Goal: Information Seeking & Learning: Learn about a topic

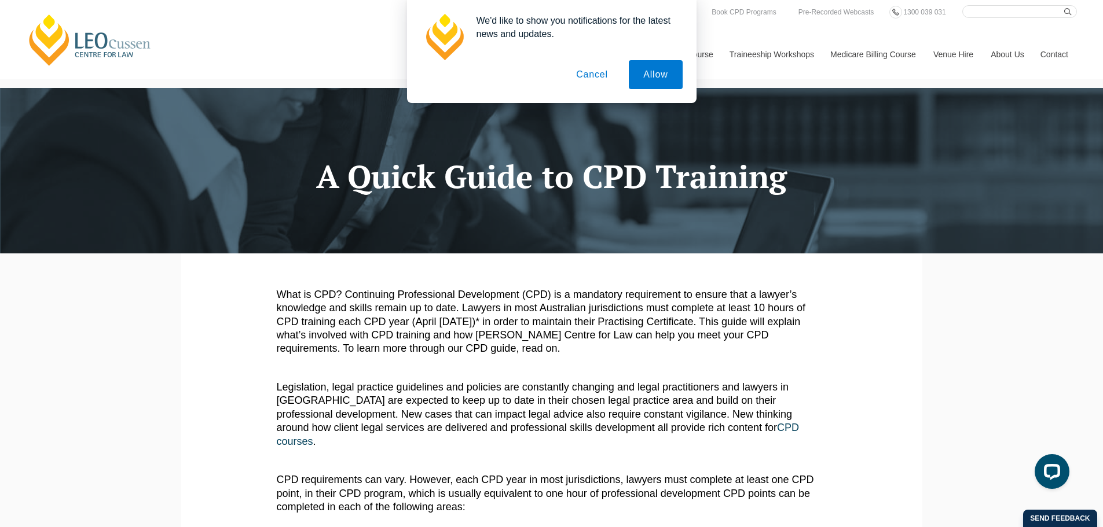
click at [590, 74] on button "Cancel" at bounding box center [592, 74] width 61 height 29
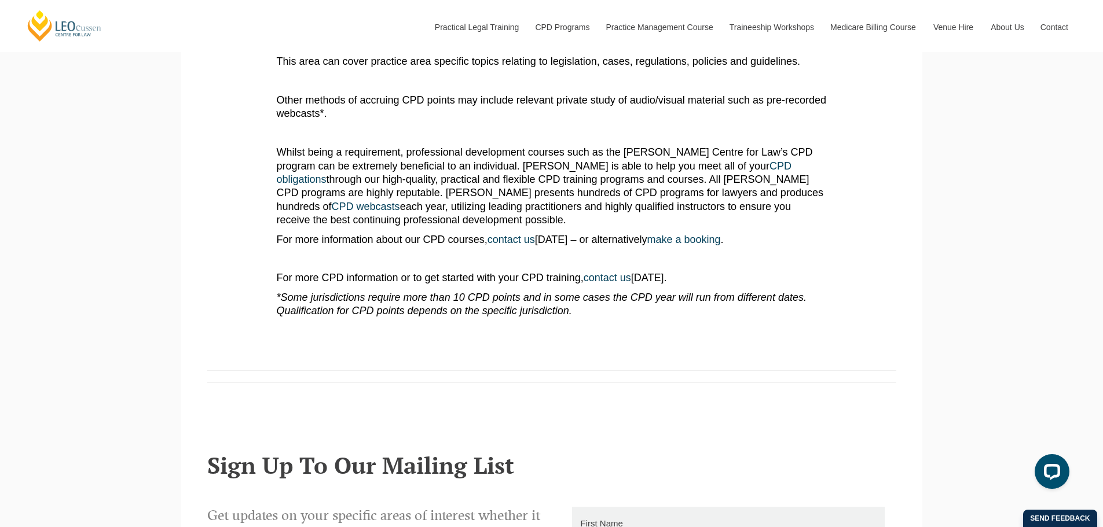
scroll to position [1061, 0]
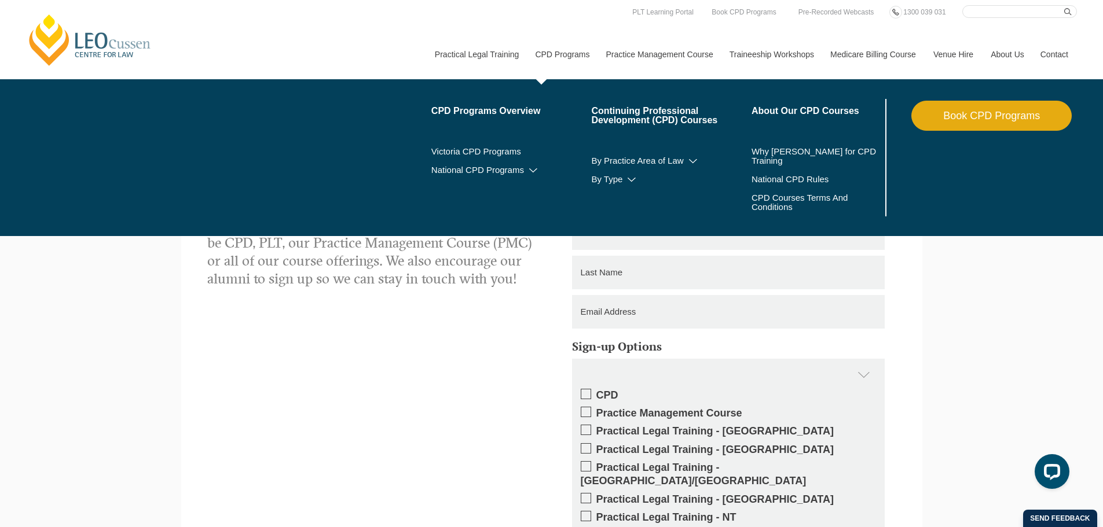
click at [573, 30] on link "CPD Programs" at bounding box center [561, 55] width 71 height 50
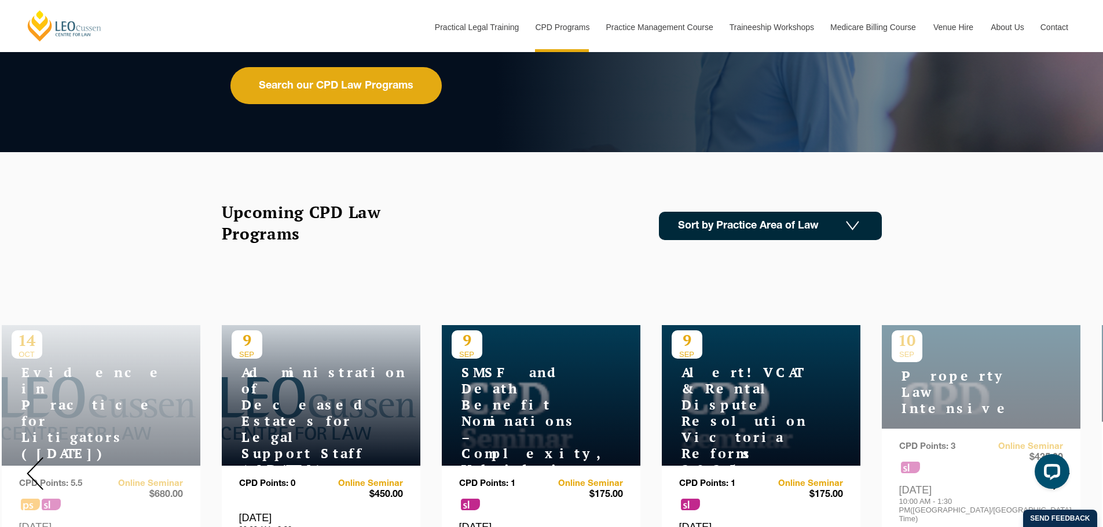
scroll to position [193, 0]
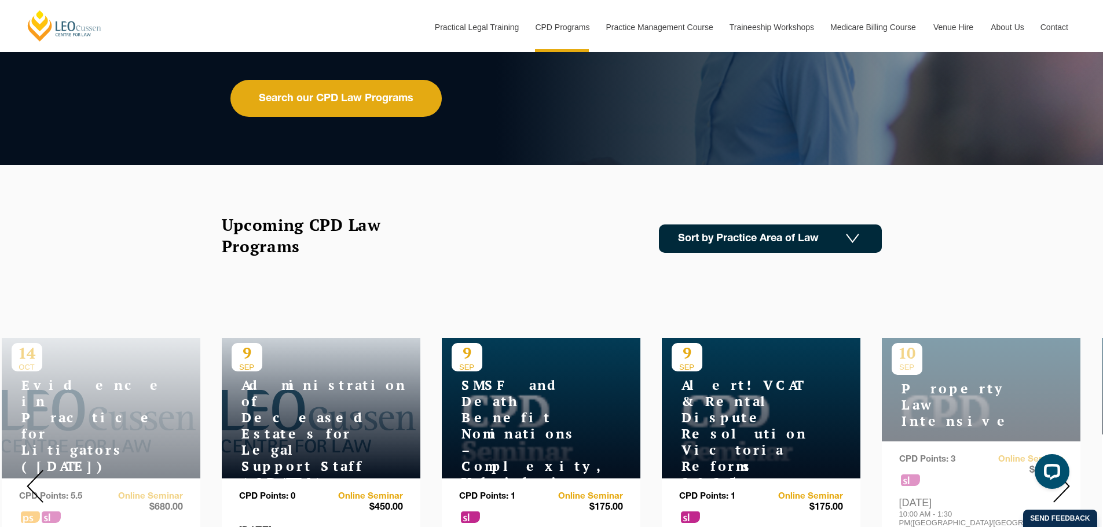
click at [789, 241] on link "Sort by Practice Area of Law" at bounding box center [770, 239] width 223 height 28
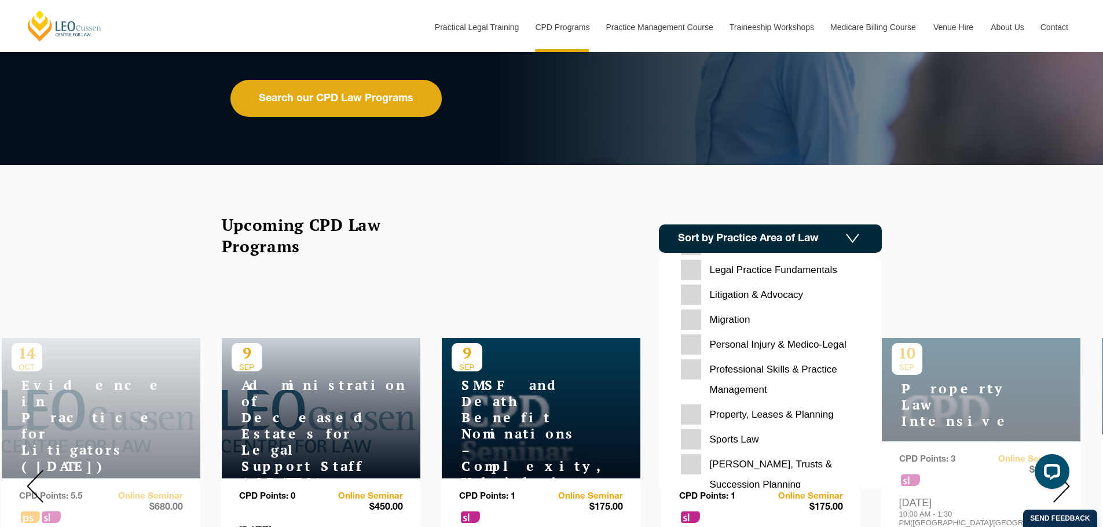
scroll to position [365, 0]
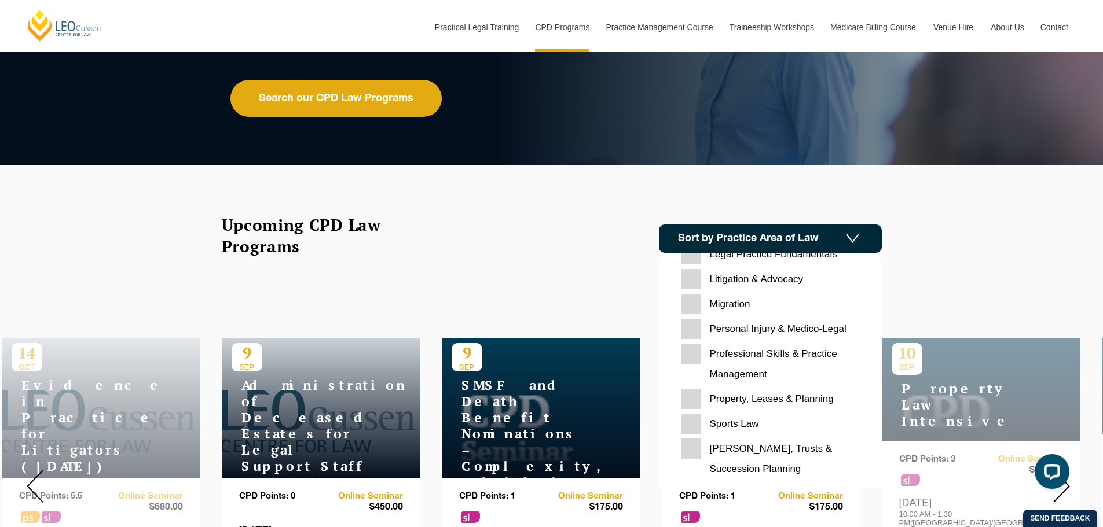
click at [698, 356] on Management "Professional Skills & Practice Management" at bounding box center [770, 364] width 179 height 41
checkbox Management "true"
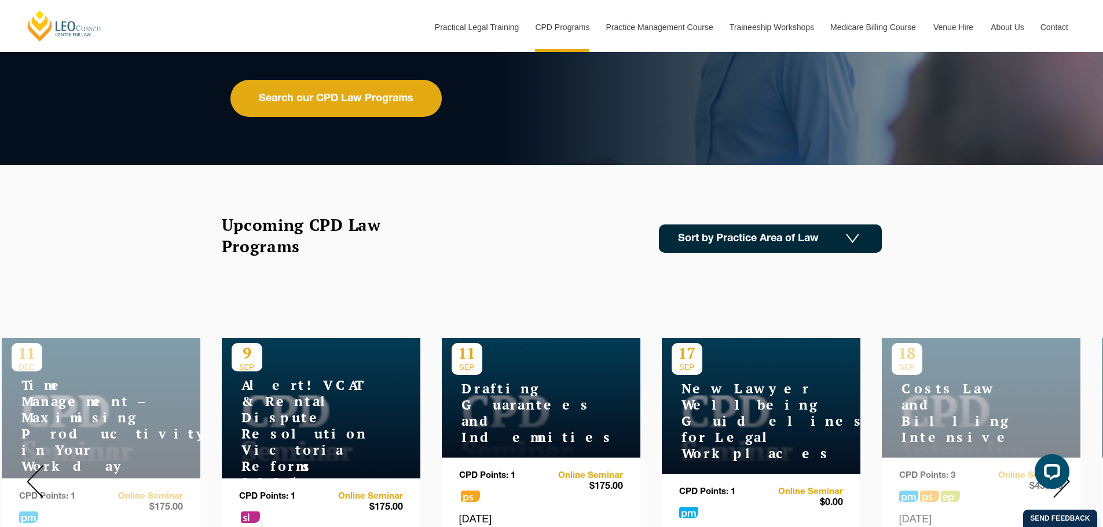
click at [852, 241] on img at bounding box center [852, 239] width 13 height 10
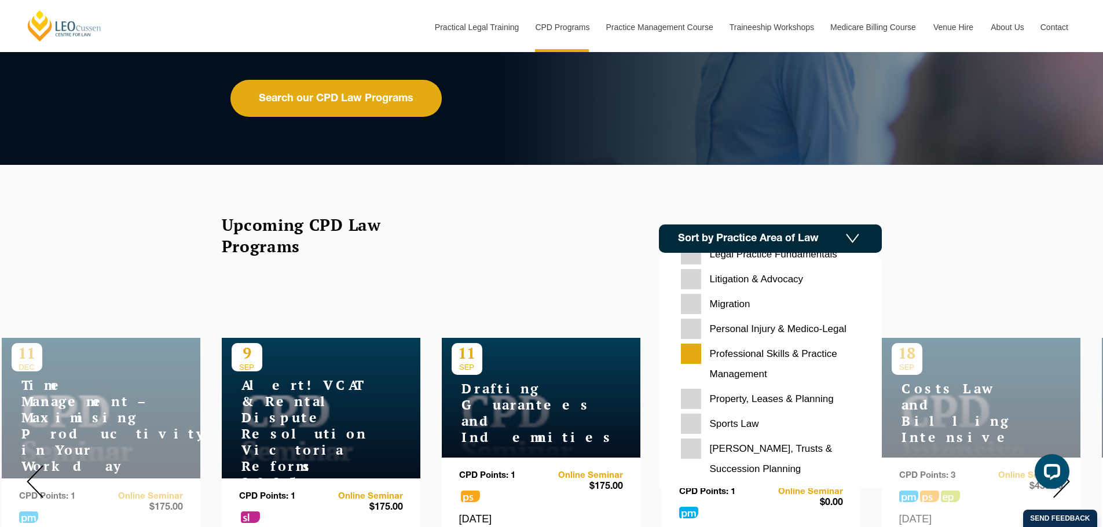
scroll to position [269, 0]
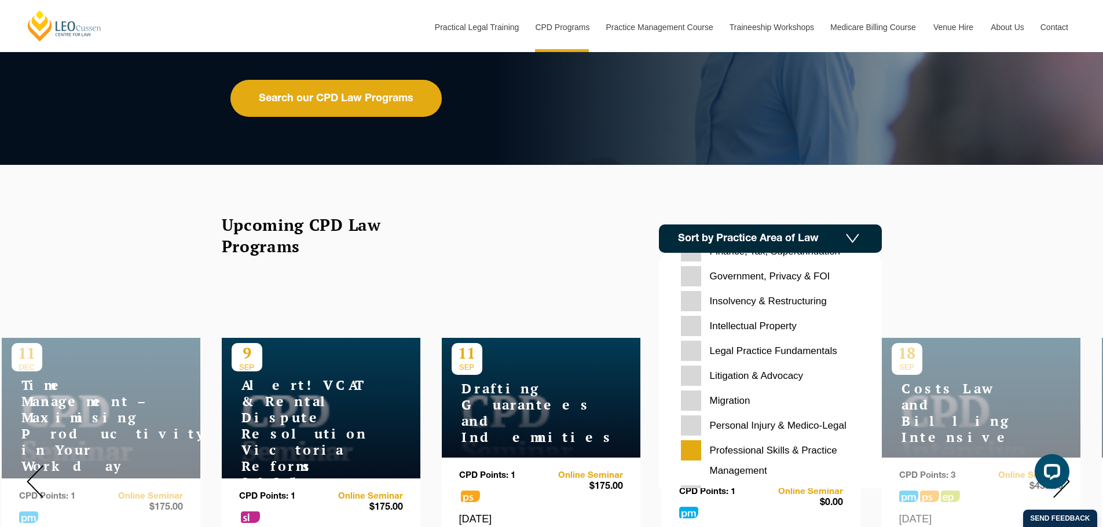
click at [776, 374] on Advocacy "Litigation & Advocacy" at bounding box center [770, 376] width 179 height 20
checkbox Advocacy "true"
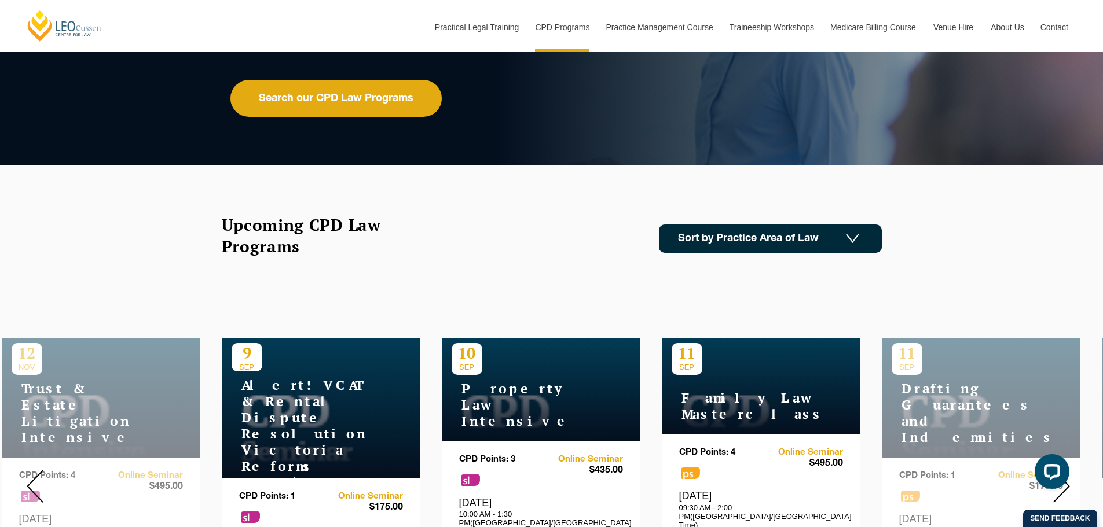
click at [853, 239] on img at bounding box center [852, 239] width 13 height 10
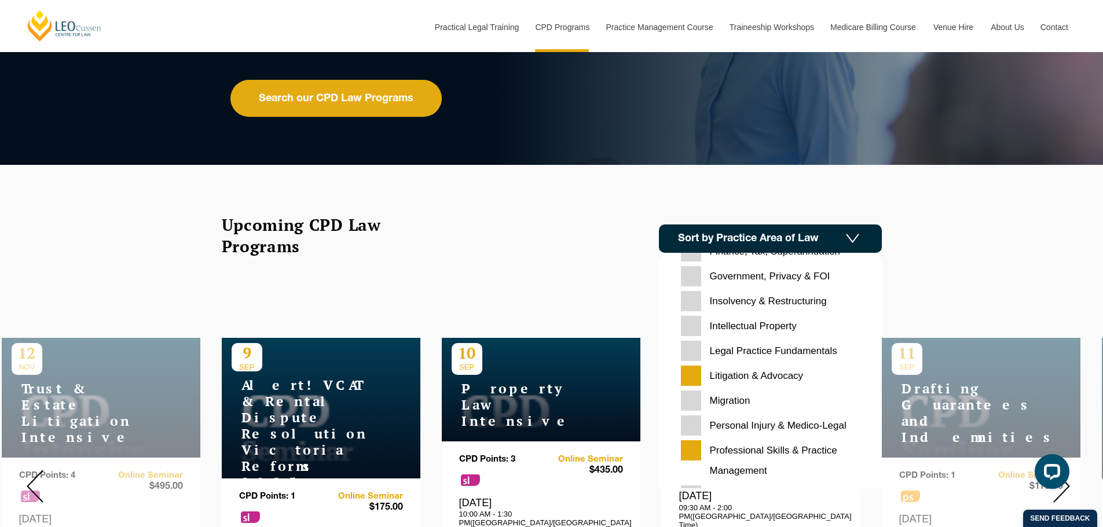
scroll to position [172, 0]
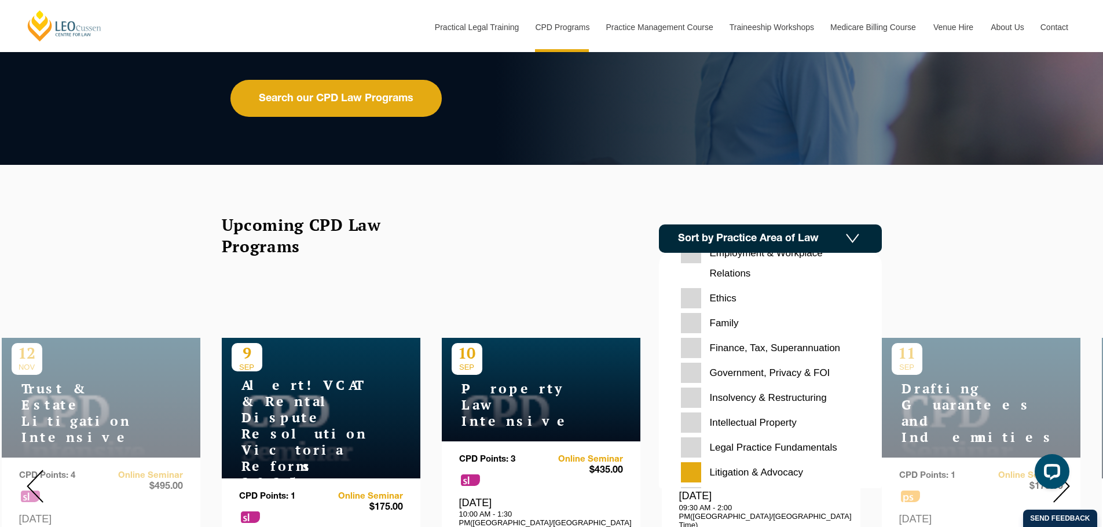
click at [784, 400] on Restructuring "Insolvency & Restructuring" at bounding box center [770, 398] width 179 height 20
checkbox Restructuring "true"
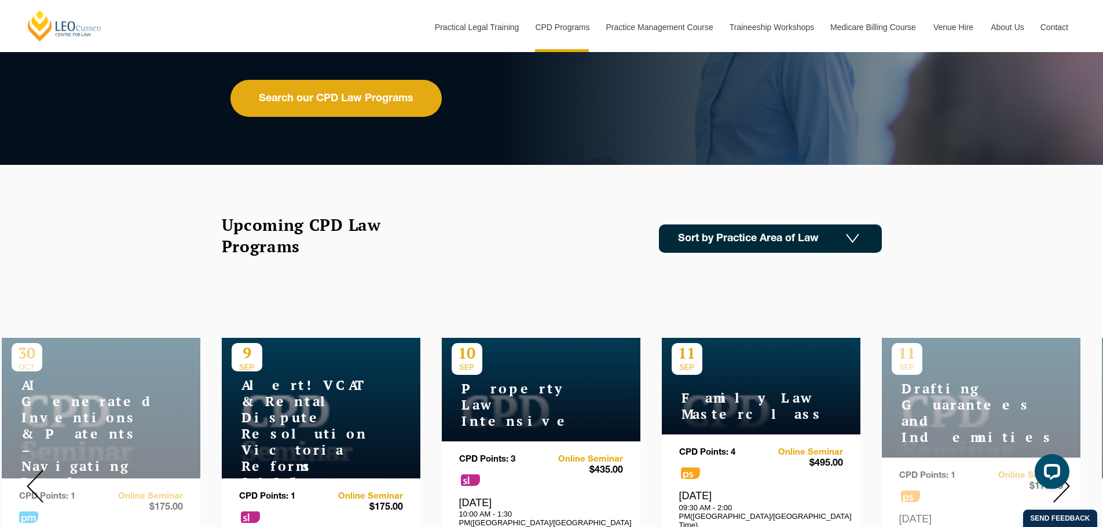
click at [853, 243] on img at bounding box center [852, 239] width 13 height 10
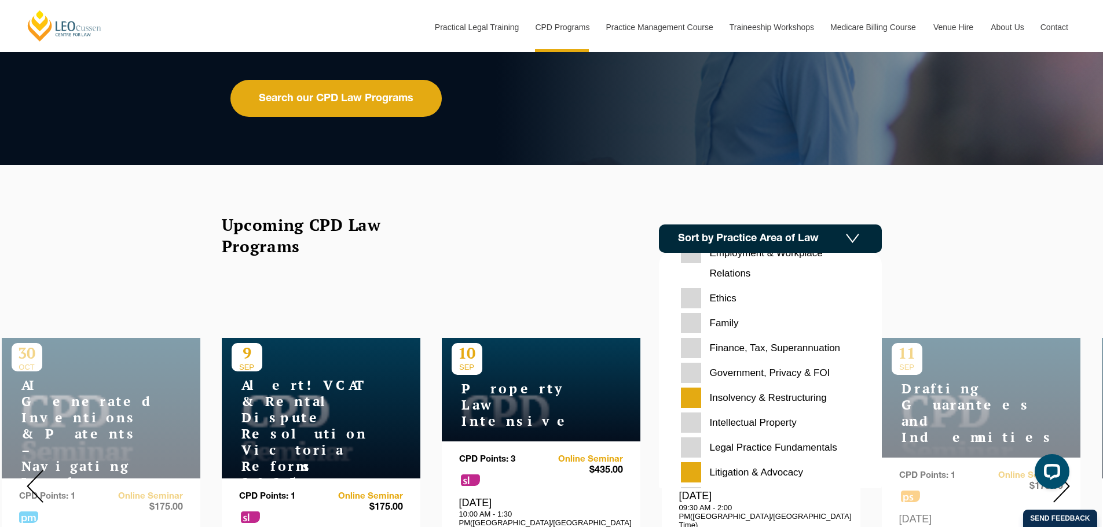
click at [778, 372] on FOI "Government, Privacy & FOI" at bounding box center [770, 373] width 179 height 20
checkbox FOI "true"
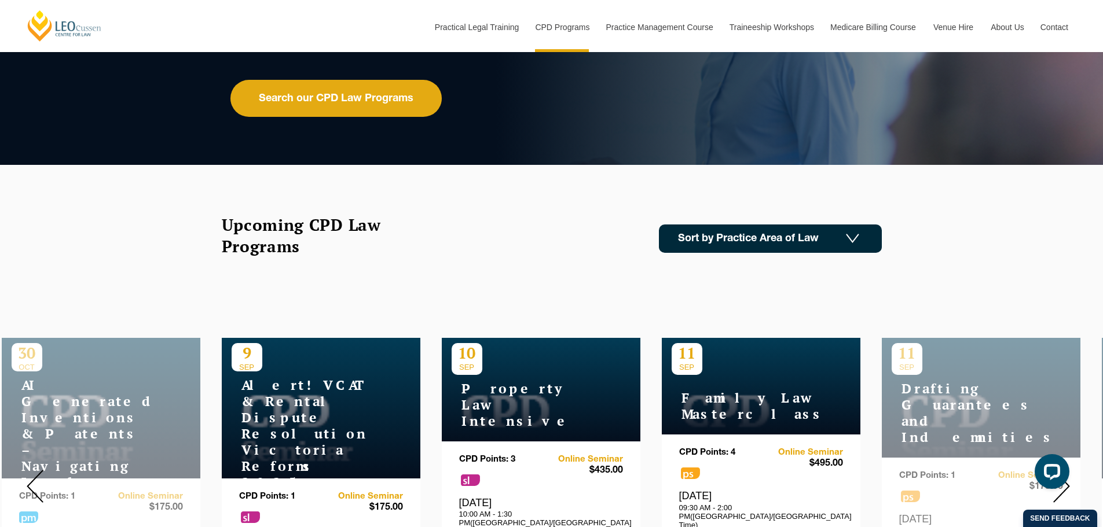
click at [849, 238] on img at bounding box center [852, 239] width 13 height 10
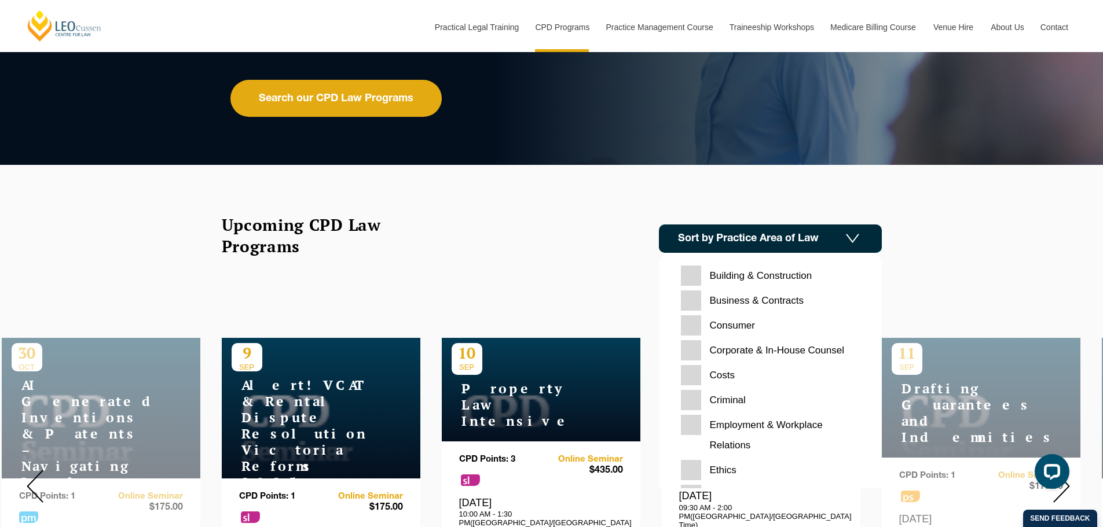
click at [802, 423] on Relations "Employment & Workplace Relations" at bounding box center [770, 435] width 179 height 41
checkbox Relations "true"
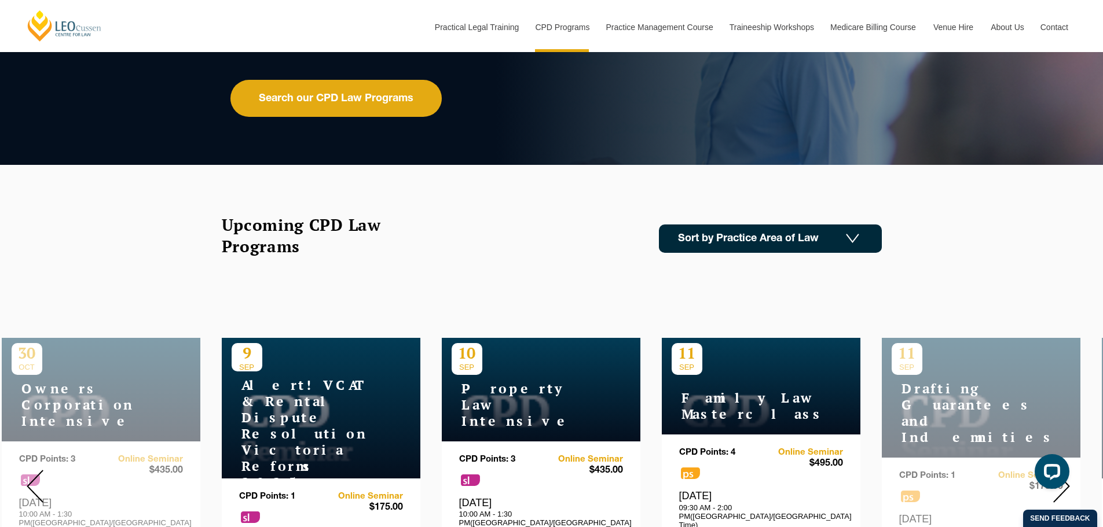
click at [859, 253] on div "Upcoming CPD Law Programs Sort by Practice Area of Law" at bounding box center [552, 238] width 660 height 49
click at [849, 243] on img at bounding box center [852, 239] width 13 height 10
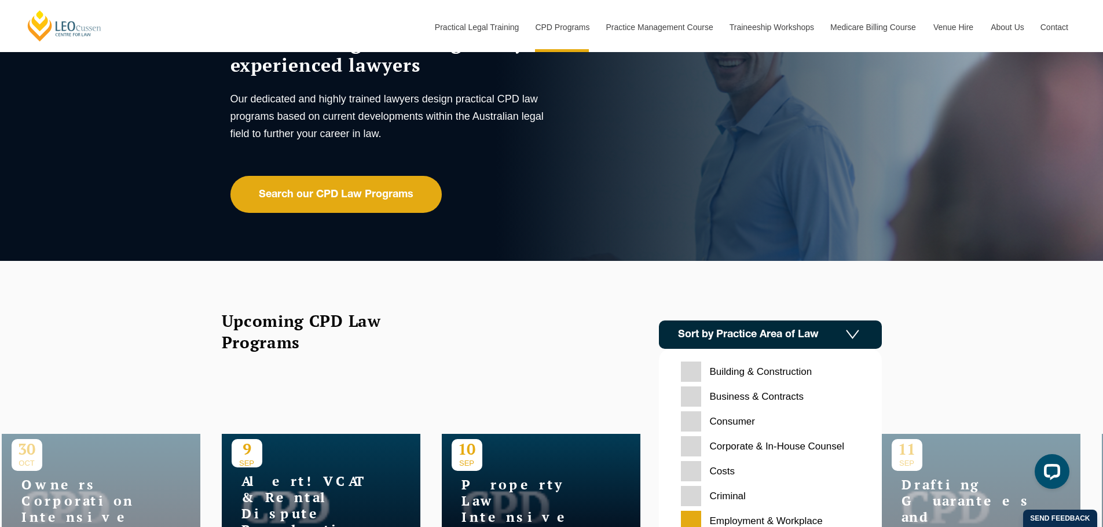
click at [804, 446] on Counsel "Corporate & In-House Counsel" at bounding box center [770, 447] width 179 height 20
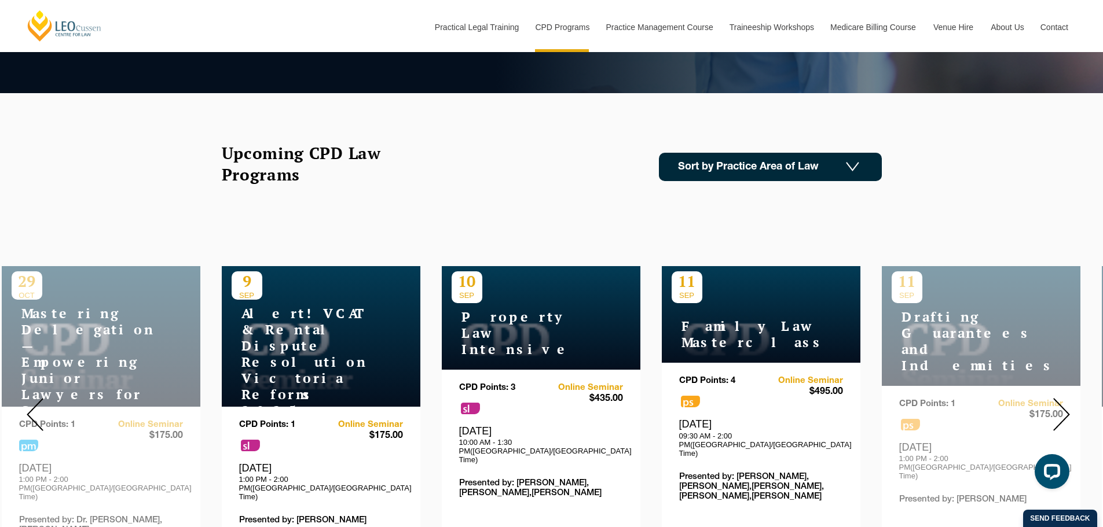
scroll to position [386, 0]
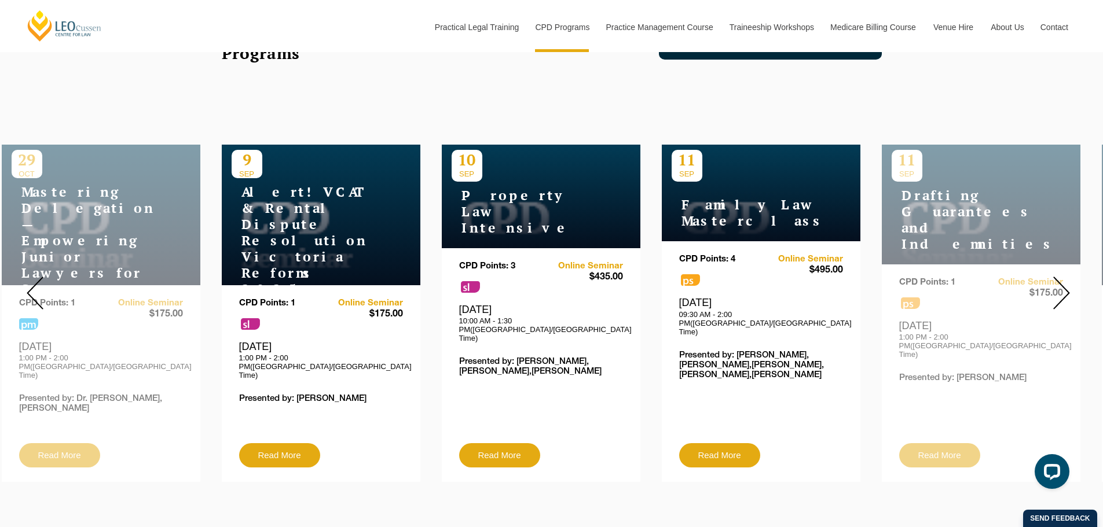
click at [36, 280] on img at bounding box center [35, 293] width 17 height 33
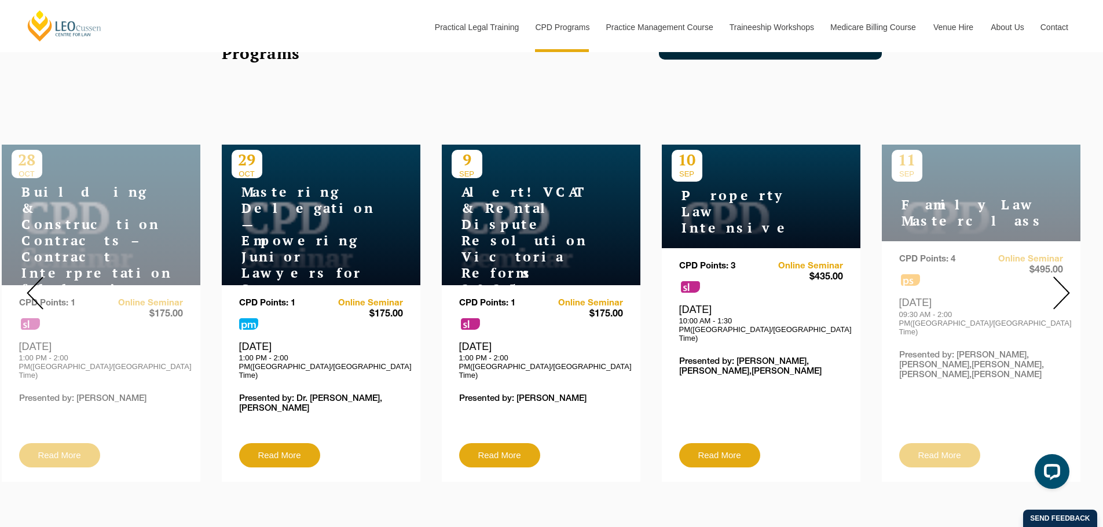
click at [36, 280] on img at bounding box center [35, 293] width 17 height 33
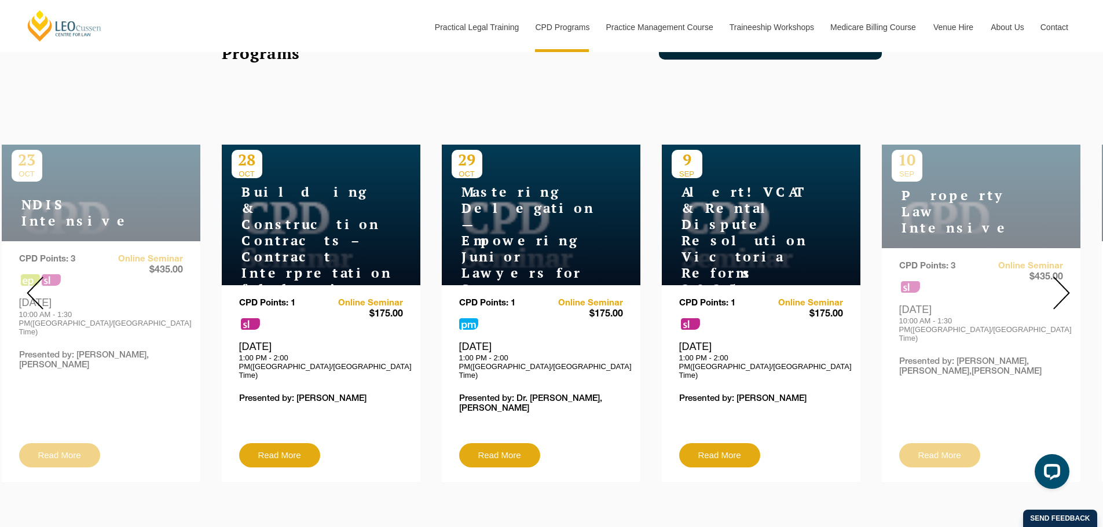
click at [36, 280] on img at bounding box center [35, 293] width 17 height 33
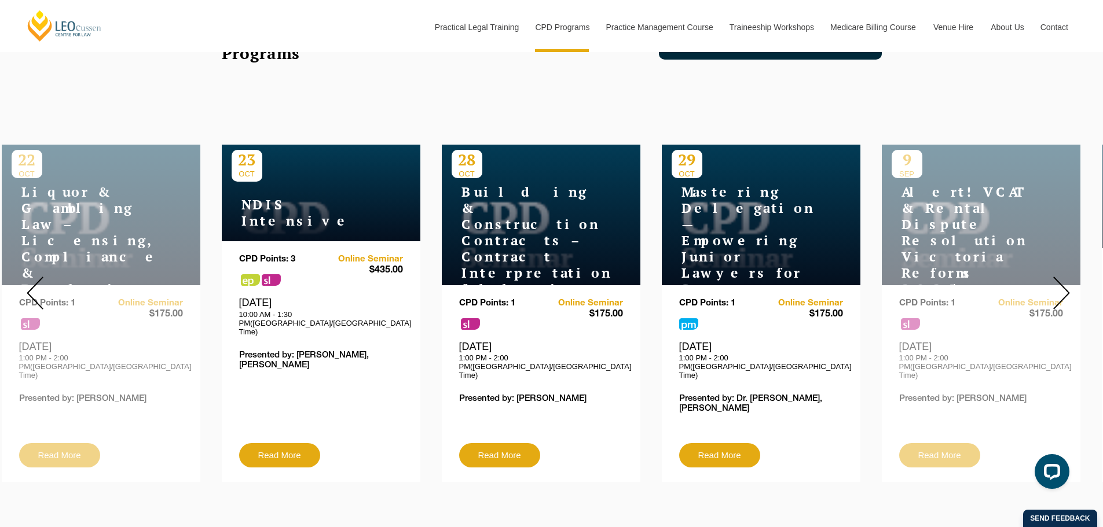
click at [36, 281] on img at bounding box center [35, 293] width 17 height 33
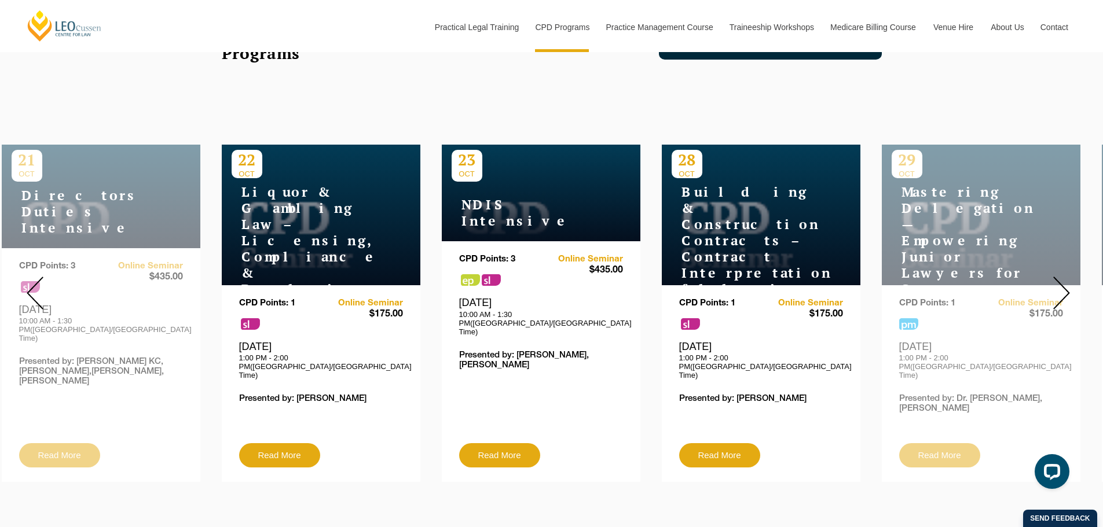
click at [36, 281] on img at bounding box center [35, 293] width 17 height 33
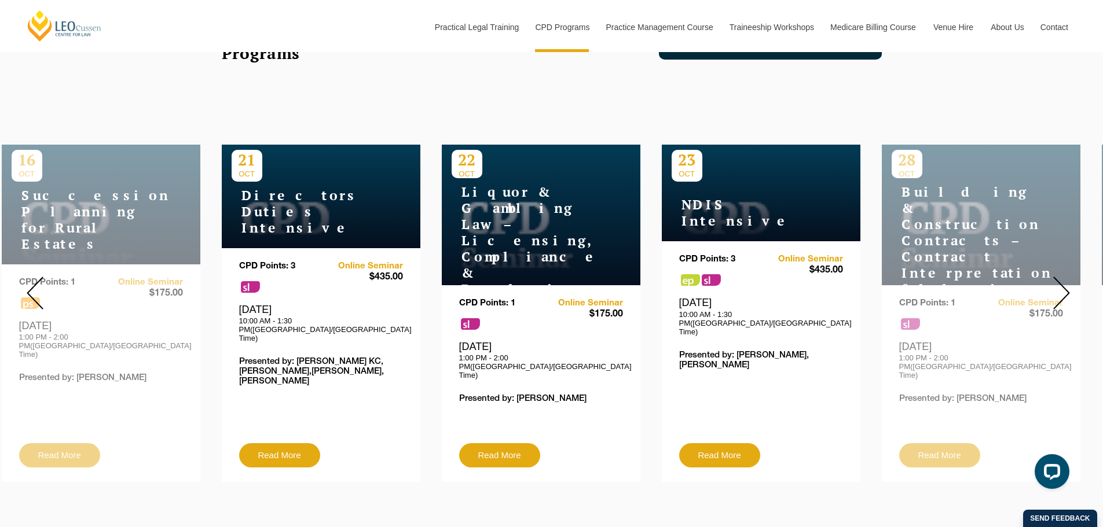
click at [36, 281] on img at bounding box center [35, 293] width 17 height 33
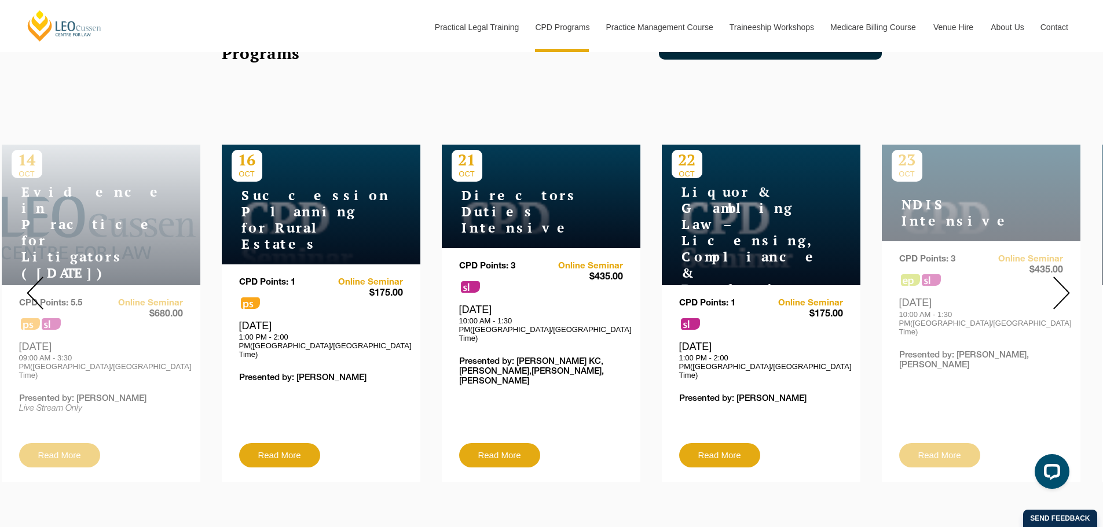
click at [36, 281] on img at bounding box center [35, 293] width 17 height 33
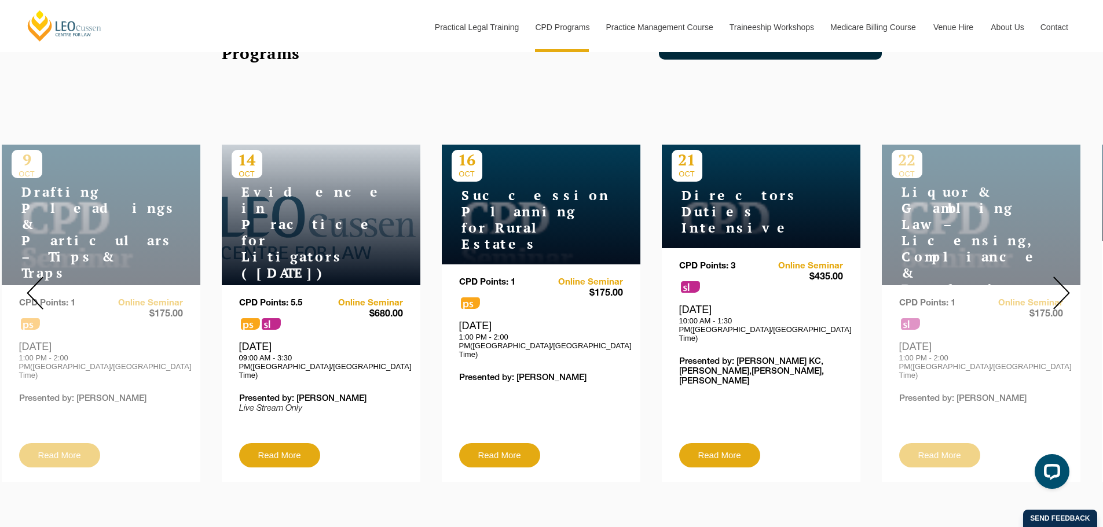
click at [36, 281] on img at bounding box center [35, 293] width 17 height 33
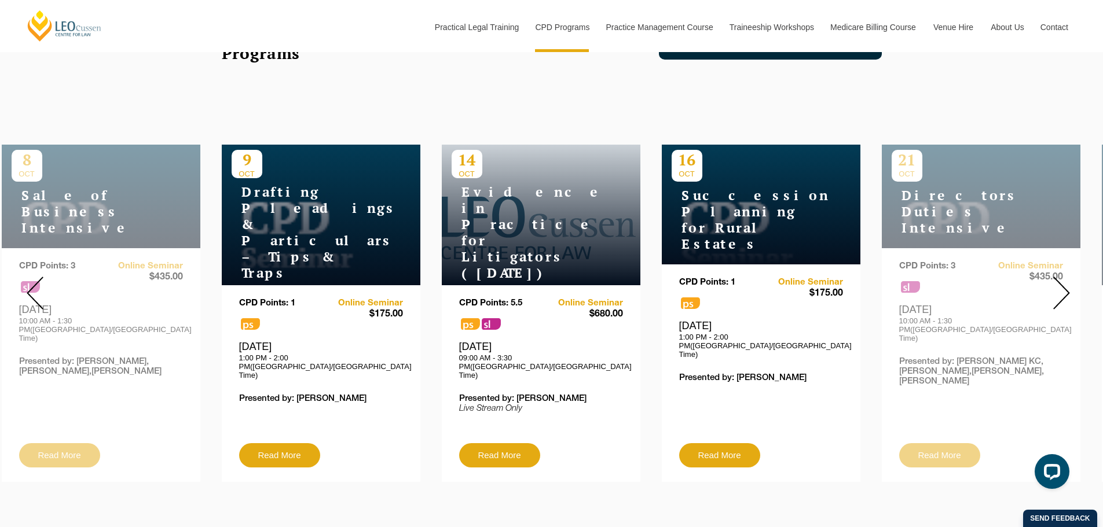
click at [36, 281] on img at bounding box center [35, 293] width 17 height 33
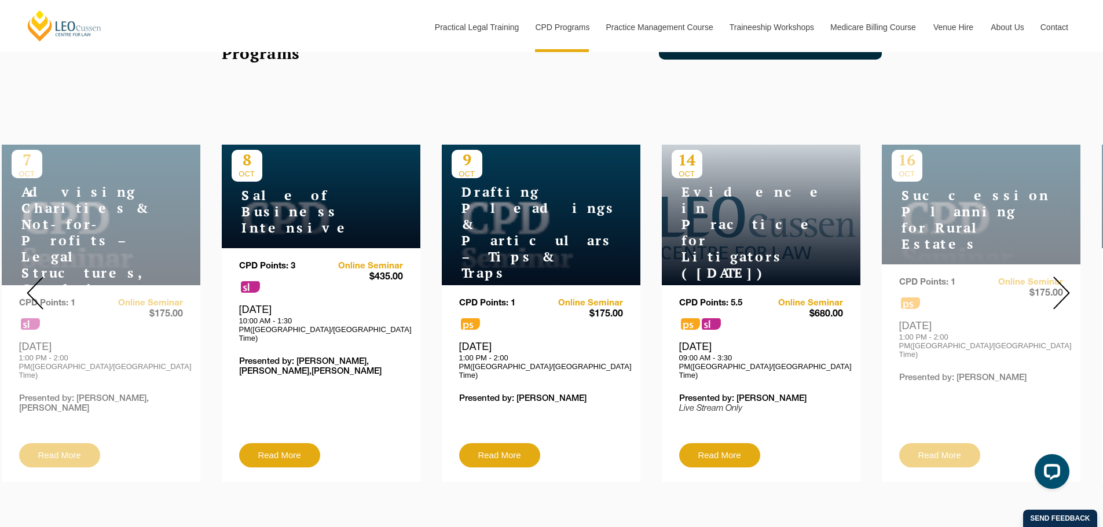
click at [36, 281] on img at bounding box center [35, 293] width 17 height 33
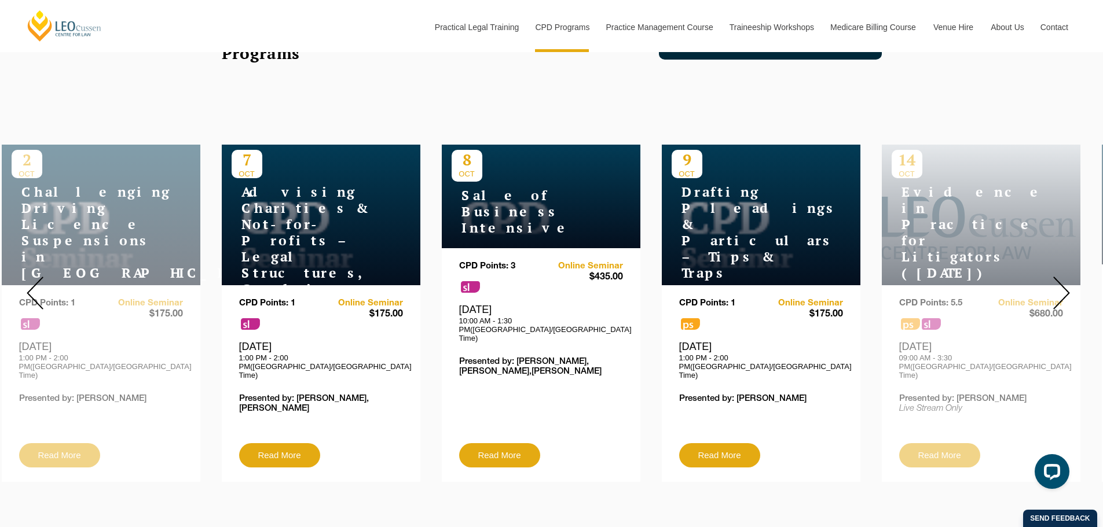
click at [36, 281] on img at bounding box center [35, 293] width 17 height 33
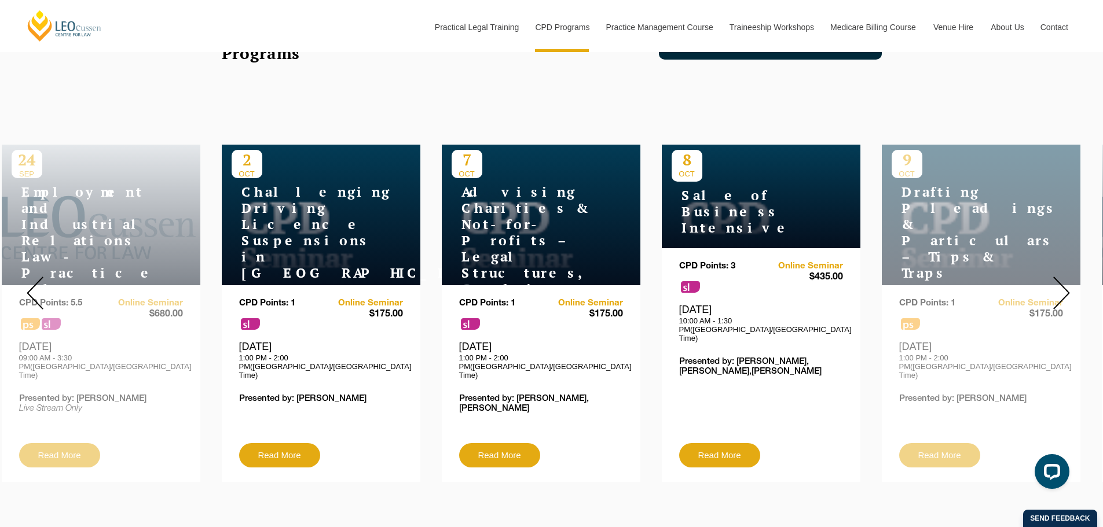
click at [35, 288] on img at bounding box center [35, 293] width 17 height 33
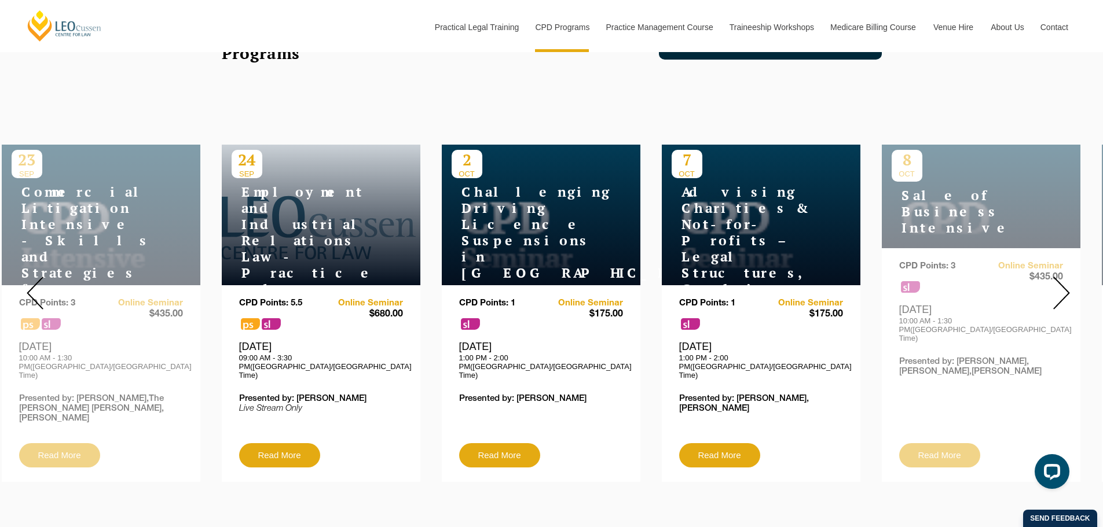
click at [35, 288] on img at bounding box center [35, 293] width 17 height 33
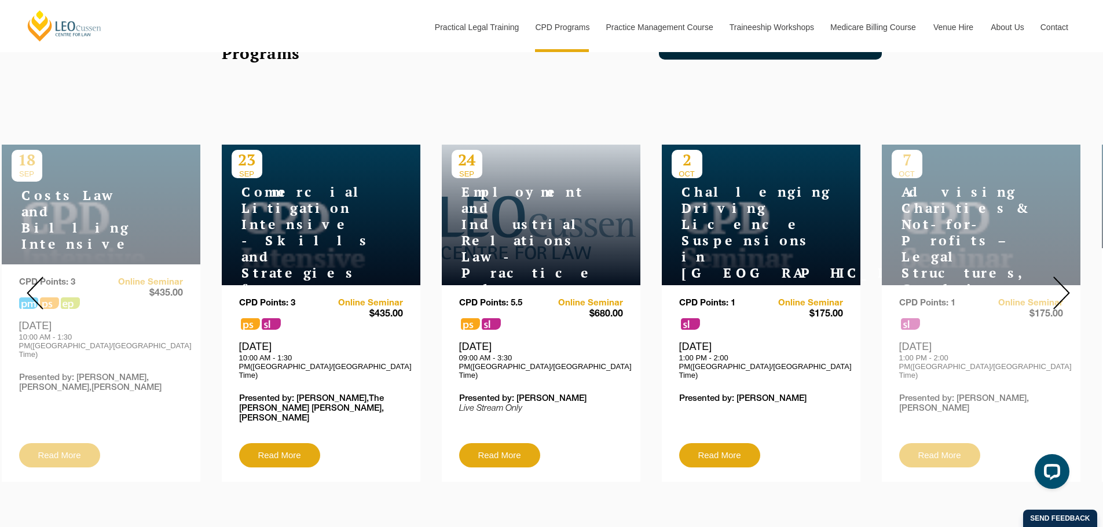
click at [34, 288] on img at bounding box center [35, 293] width 17 height 33
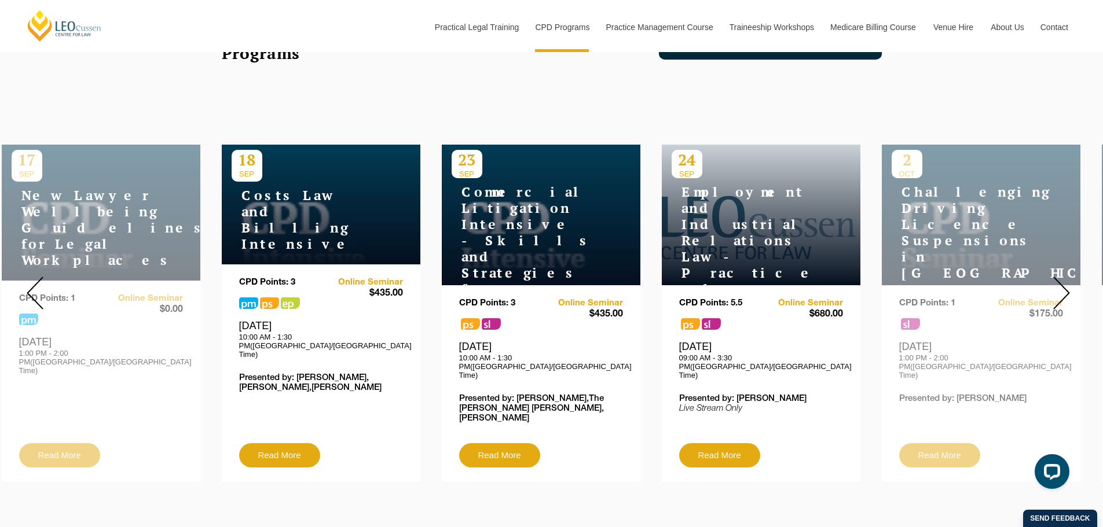
click at [34, 288] on img at bounding box center [35, 293] width 17 height 33
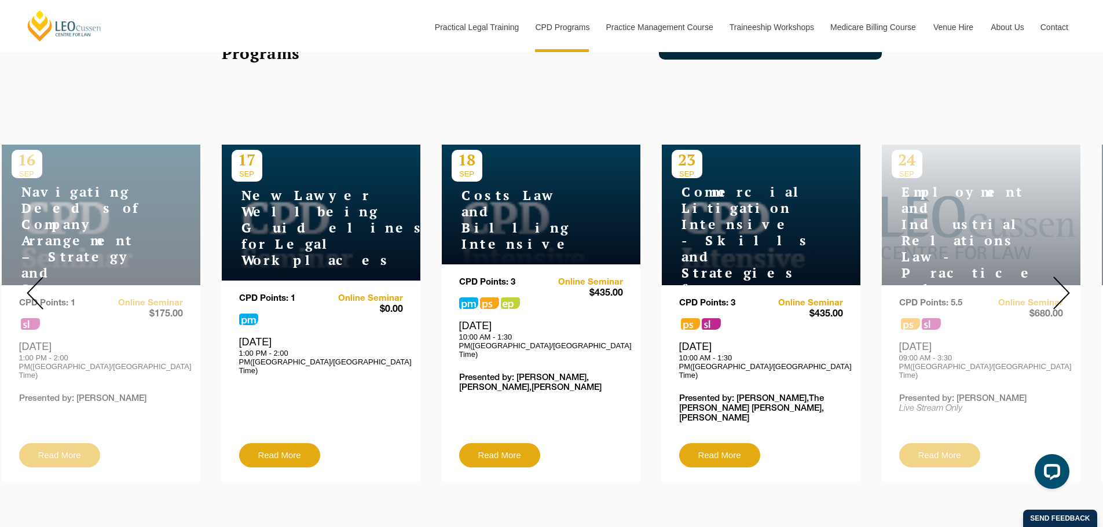
click at [34, 288] on img at bounding box center [35, 293] width 17 height 33
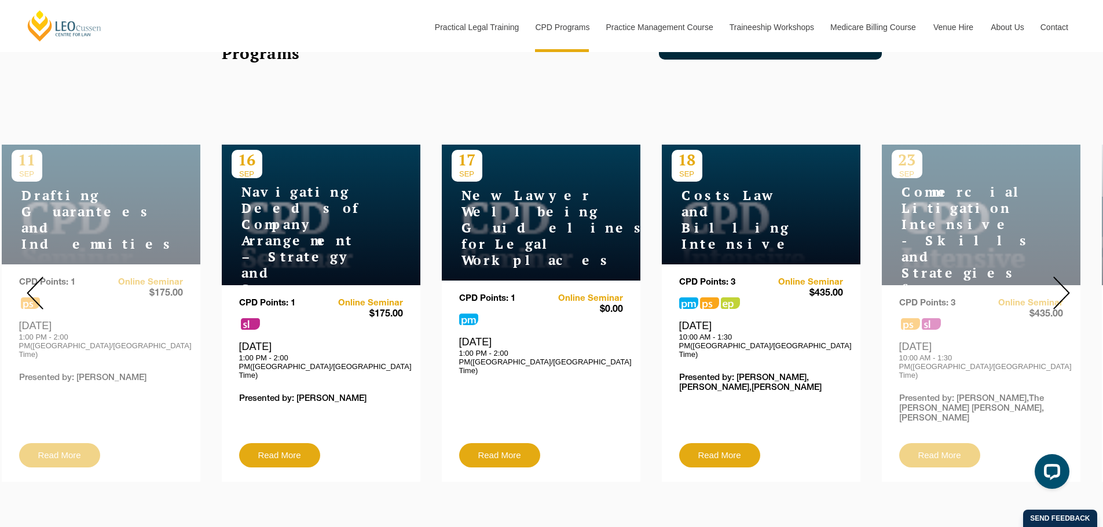
click at [34, 288] on img at bounding box center [35, 293] width 17 height 33
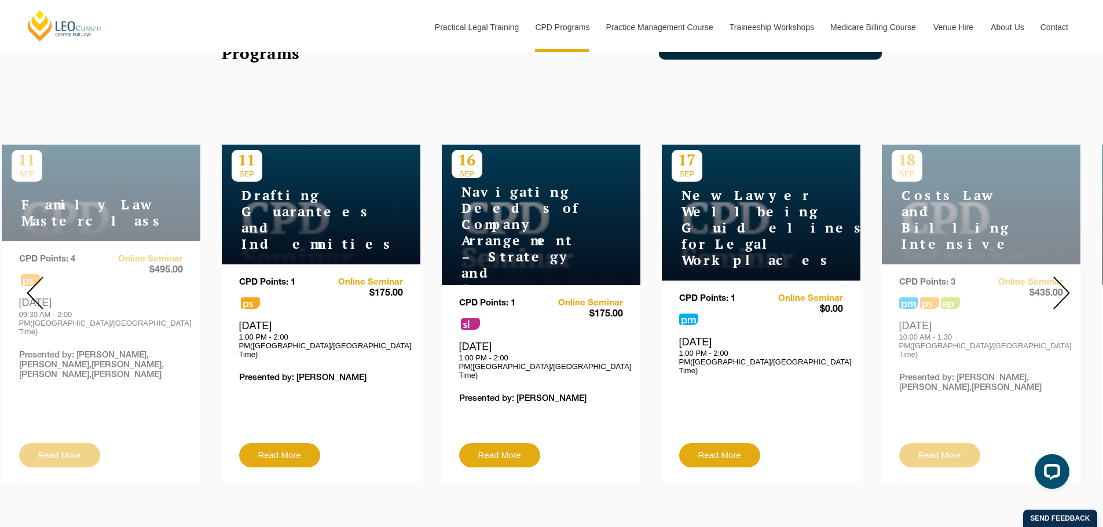
click at [34, 288] on img at bounding box center [35, 293] width 17 height 33
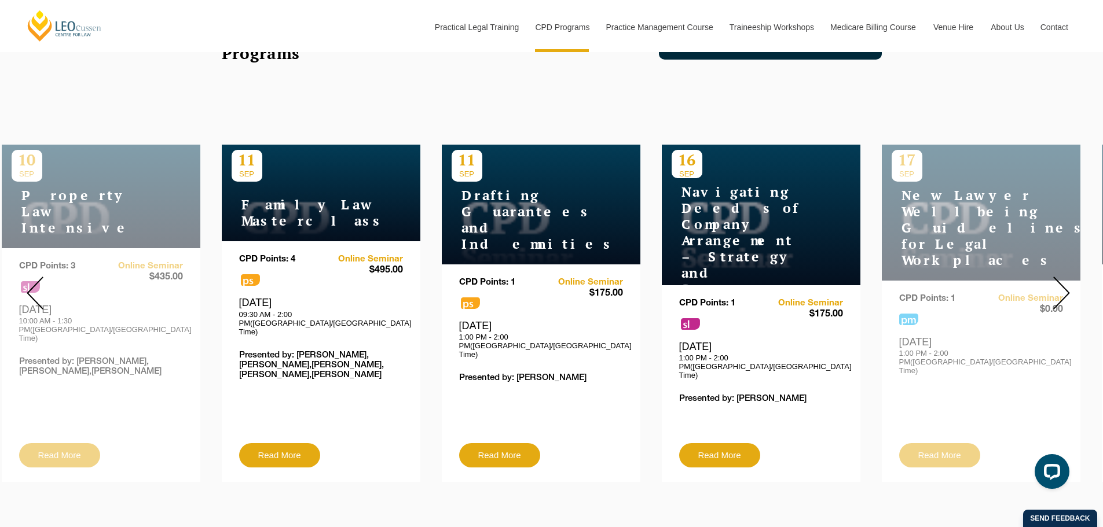
click at [34, 288] on img at bounding box center [35, 293] width 17 height 33
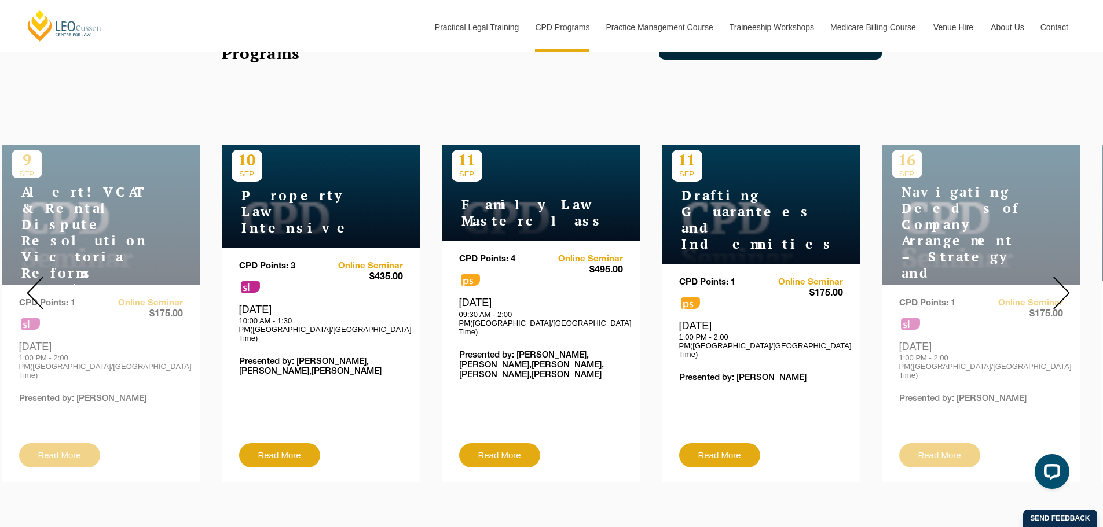
click at [34, 288] on img at bounding box center [35, 293] width 17 height 33
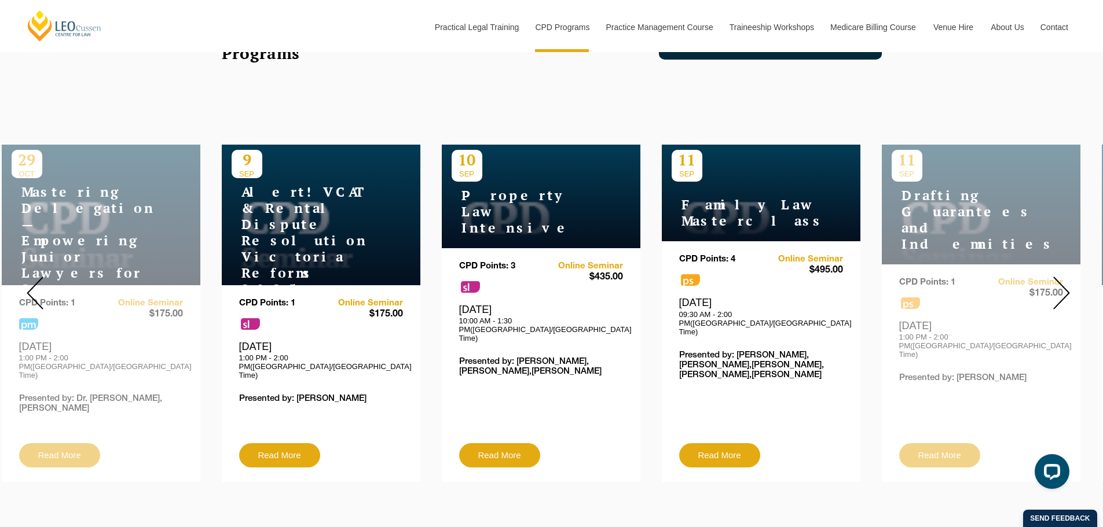
click at [34, 288] on img at bounding box center [35, 293] width 17 height 33
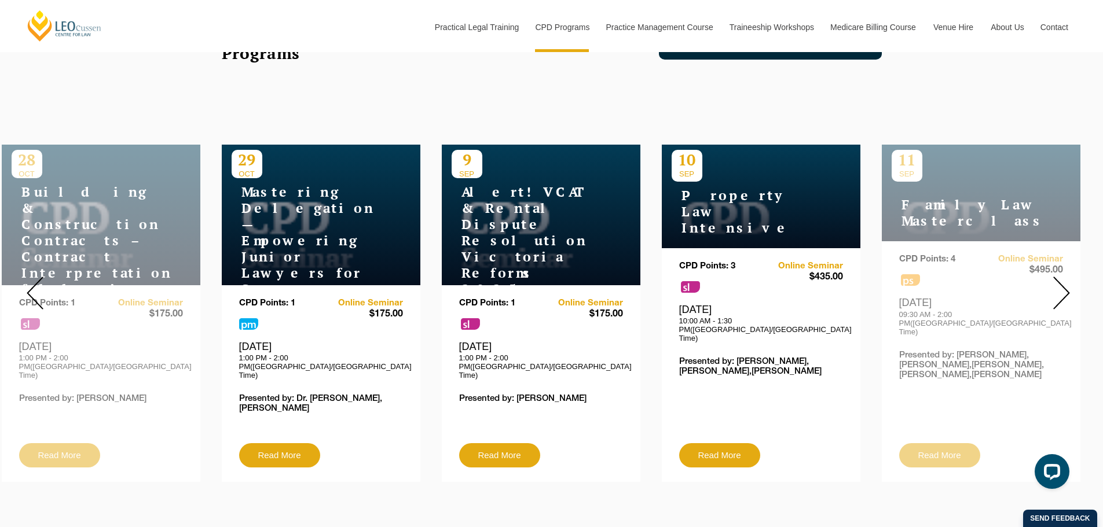
click at [1059, 284] on img at bounding box center [1061, 293] width 17 height 33
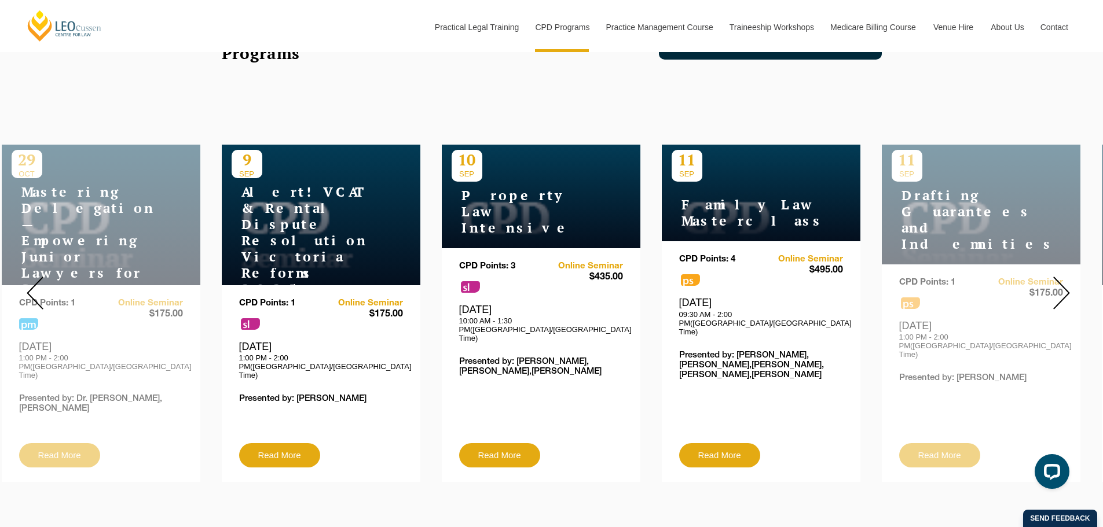
click at [1059, 284] on img at bounding box center [1061, 293] width 17 height 33
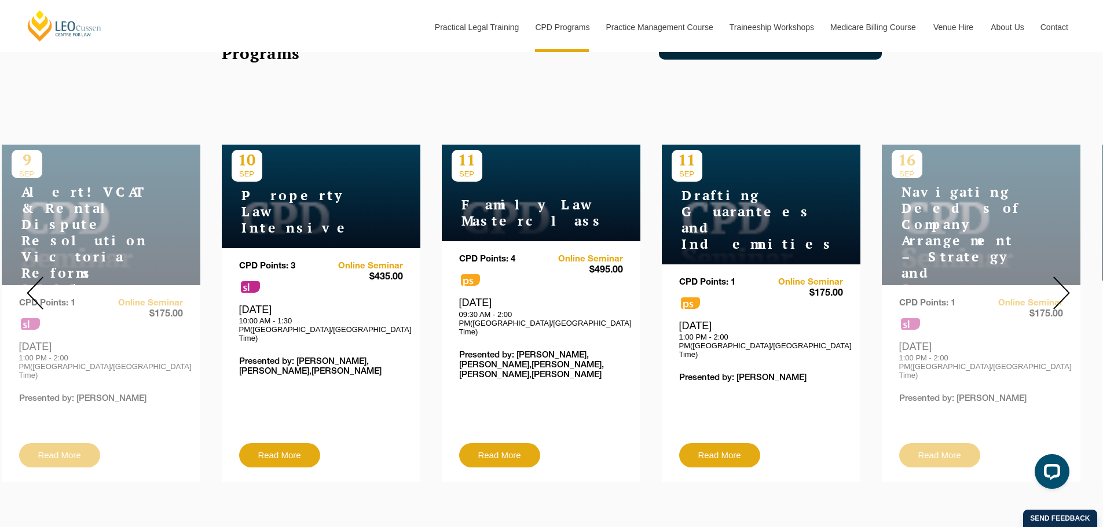
click at [1058, 284] on img at bounding box center [1061, 293] width 17 height 33
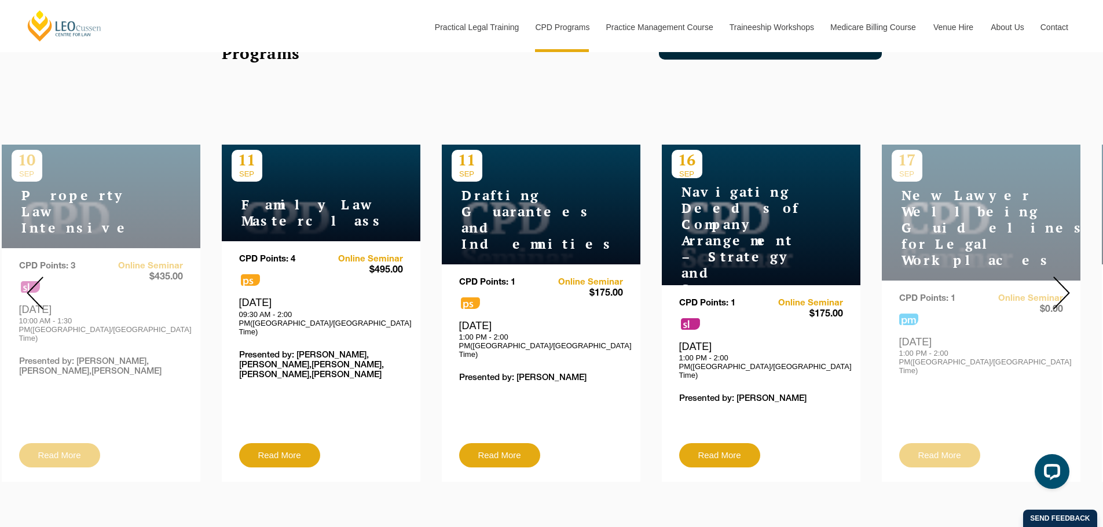
click at [1058, 284] on img at bounding box center [1061, 293] width 17 height 33
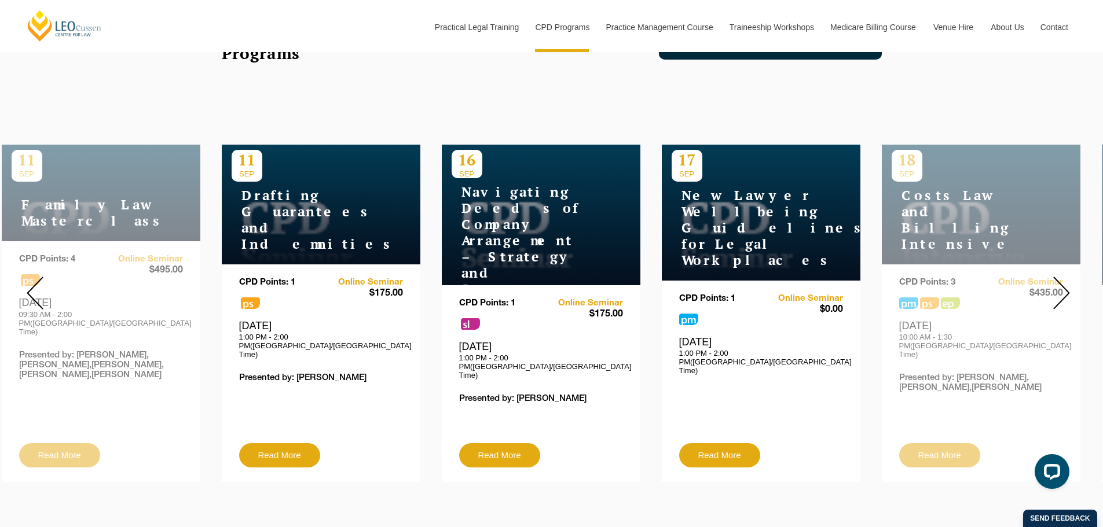
click at [1058, 284] on img at bounding box center [1061, 293] width 17 height 33
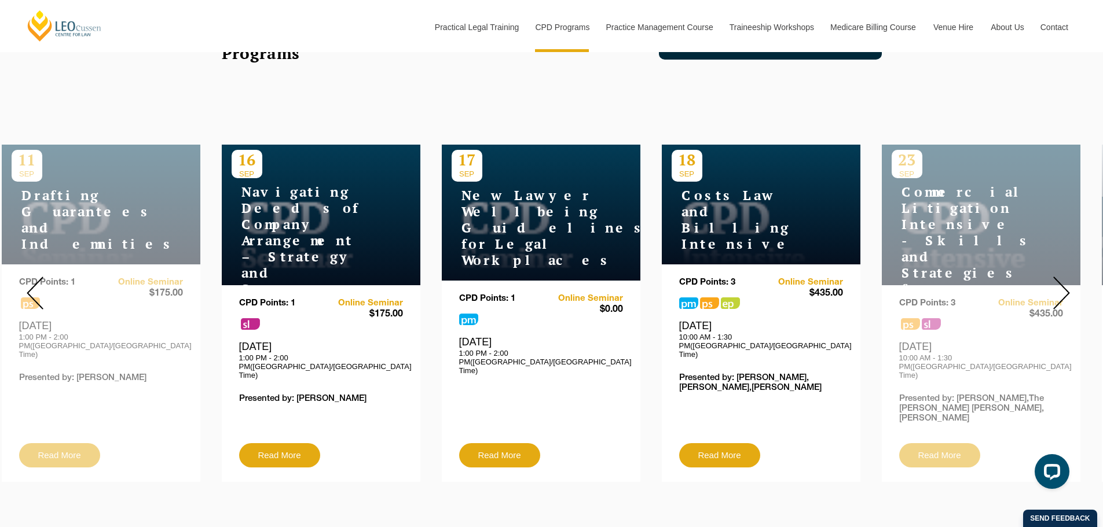
click at [1054, 289] on img at bounding box center [1061, 293] width 17 height 33
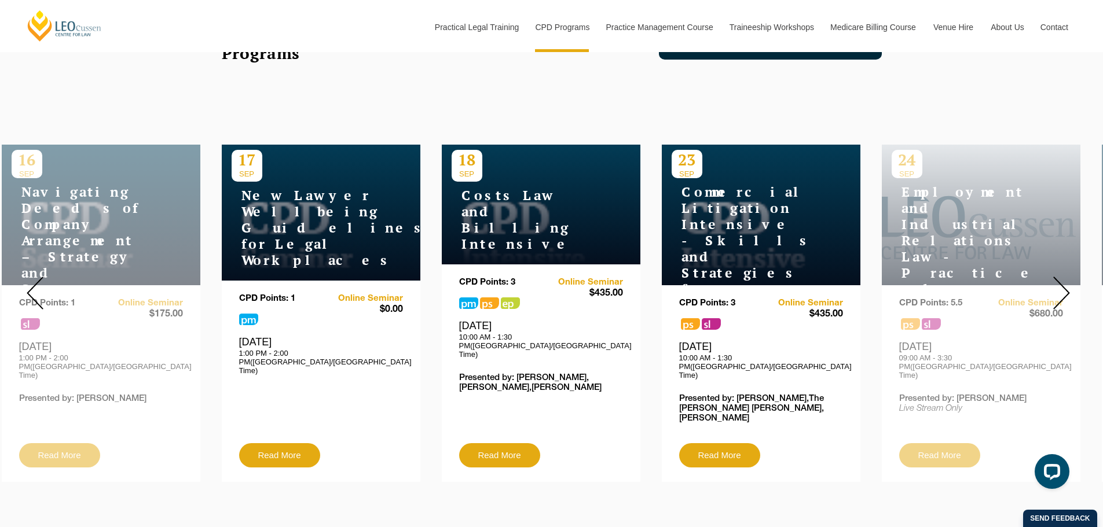
click at [1054, 289] on img at bounding box center [1061, 293] width 17 height 33
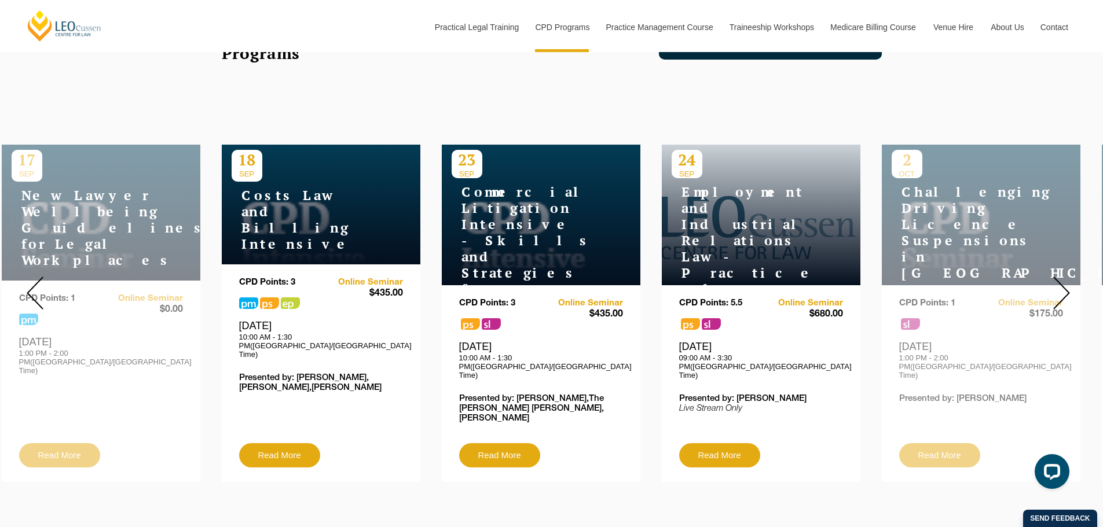
click at [1054, 289] on img at bounding box center [1061, 293] width 17 height 33
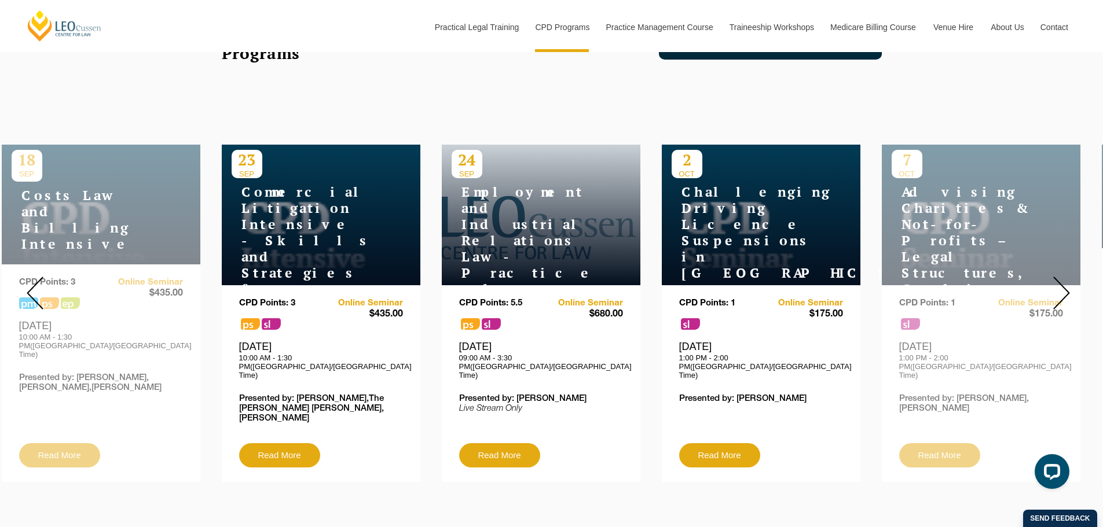
drag, startPoint x: 493, startPoint y: 441, endPoint x: 597, endPoint y: 489, distance: 115.5
click at [1068, 281] on img at bounding box center [1061, 293] width 17 height 33
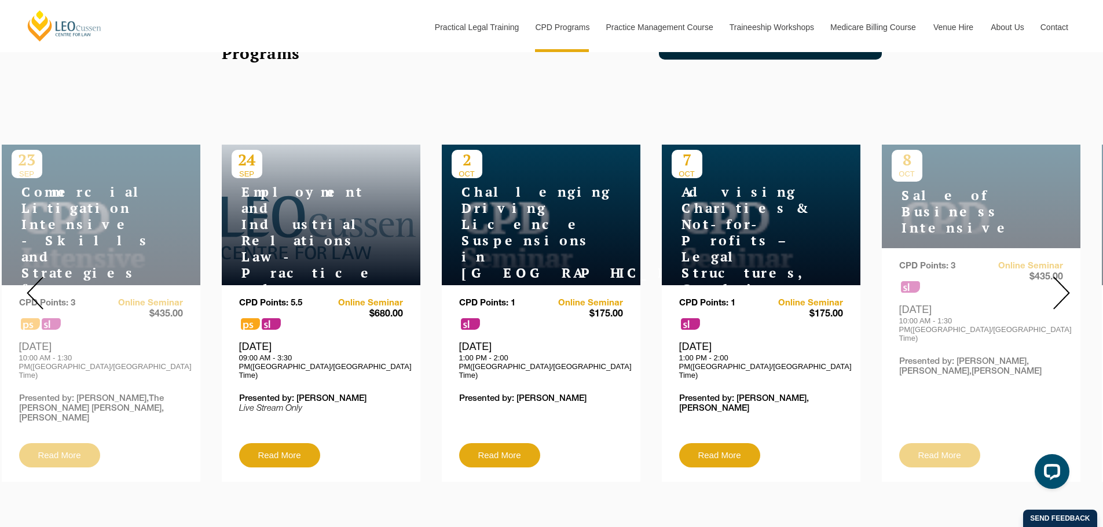
click at [1068, 281] on img at bounding box center [1061, 293] width 17 height 33
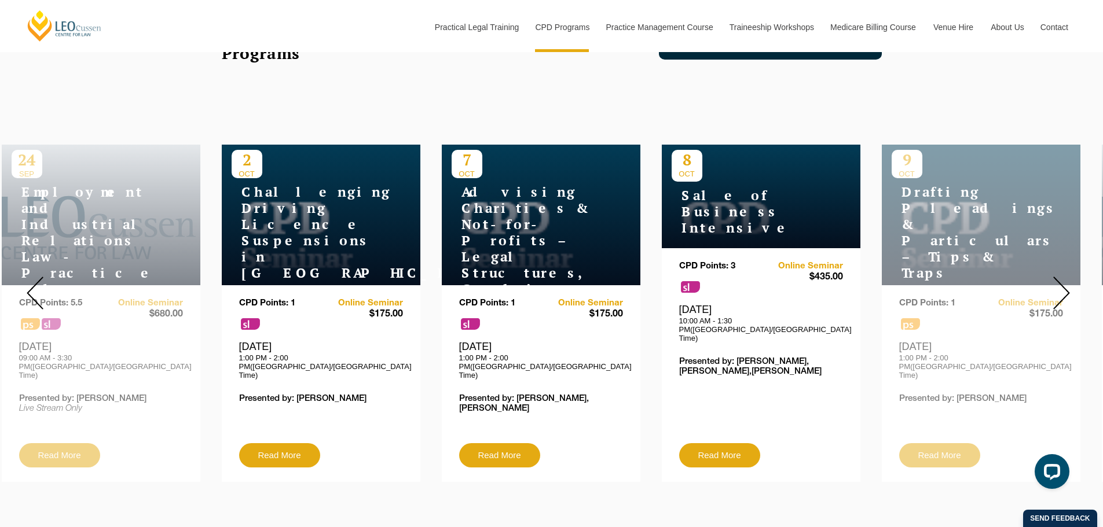
click at [1068, 281] on img at bounding box center [1061, 293] width 17 height 33
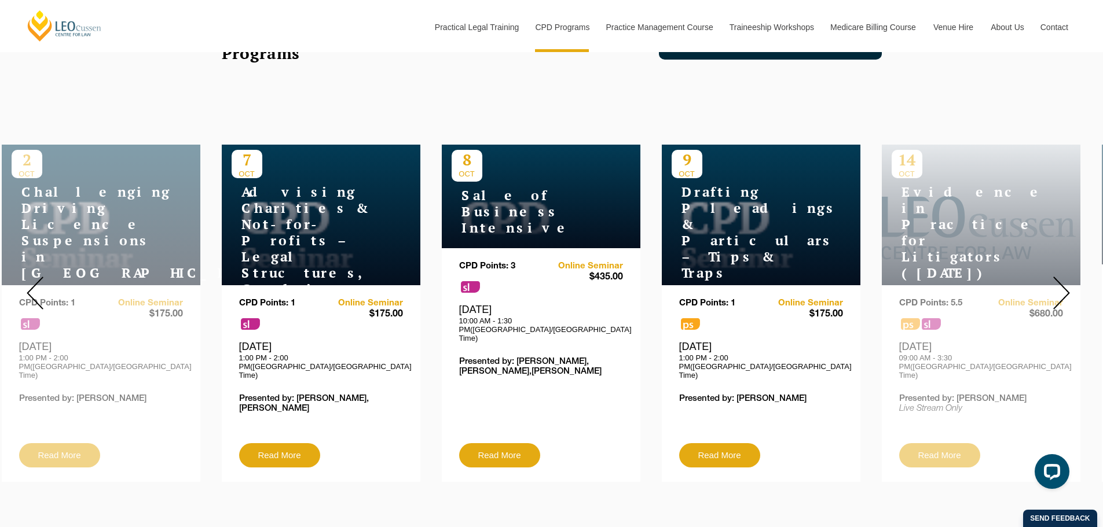
click at [1068, 281] on img at bounding box center [1061, 293] width 17 height 33
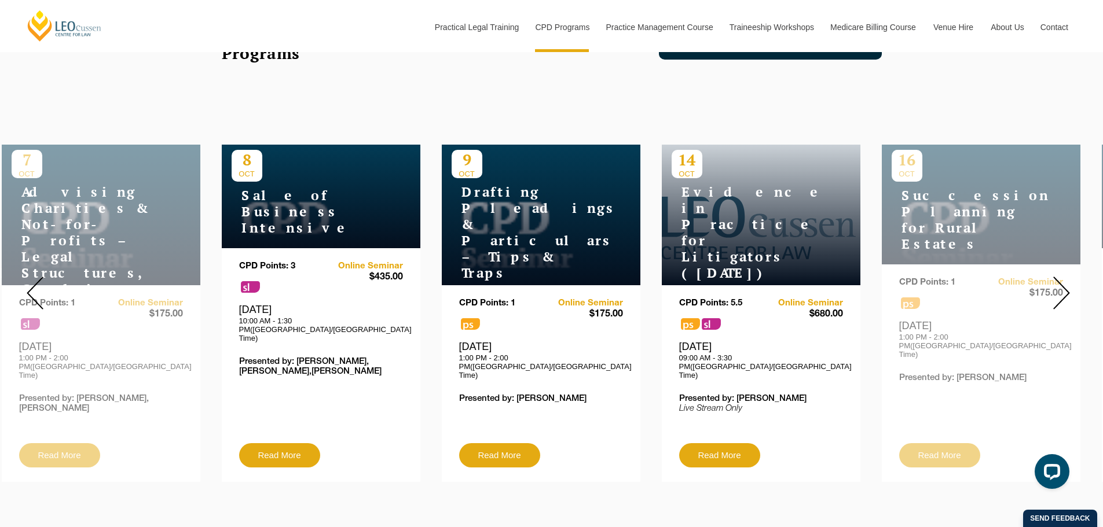
click at [1068, 281] on img at bounding box center [1061, 293] width 17 height 33
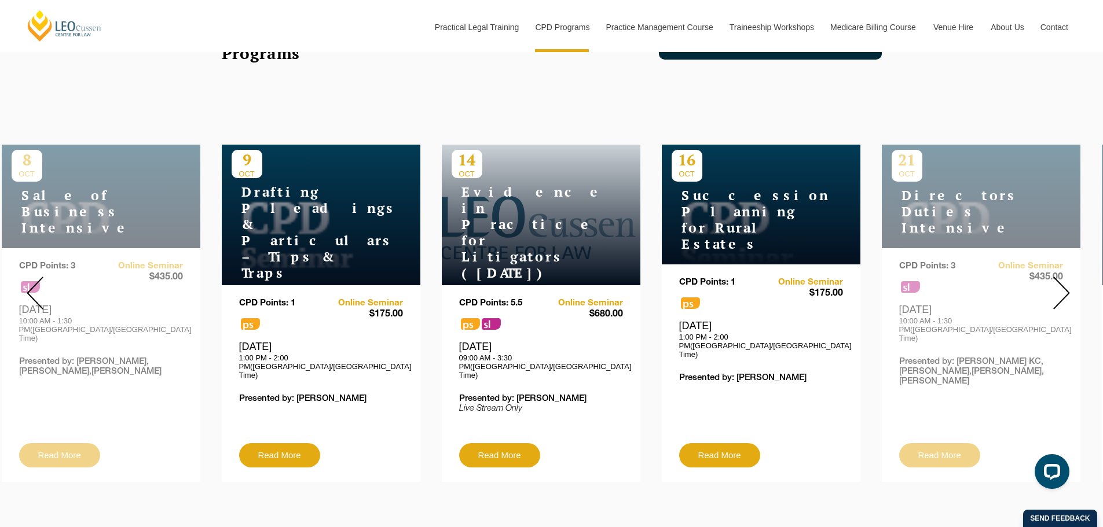
click at [1067, 281] on img at bounding box center [1061, 293] width 17 height 33
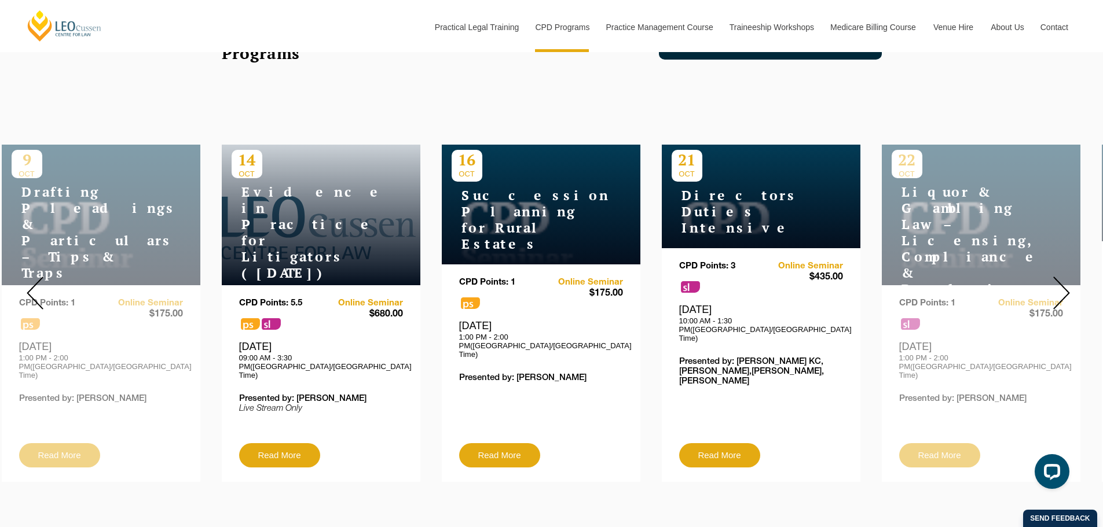
click at [1067, 281] on img at bounding box center [1061, 293] width 17 height 33
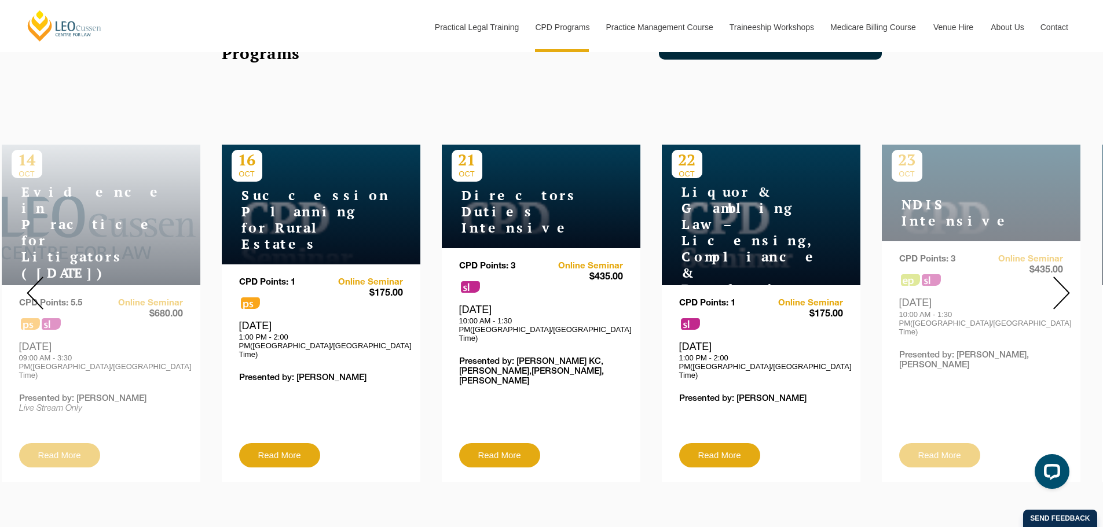
click at [1067, 281] on img at bounding box center [1061, 293] width 17 height 33
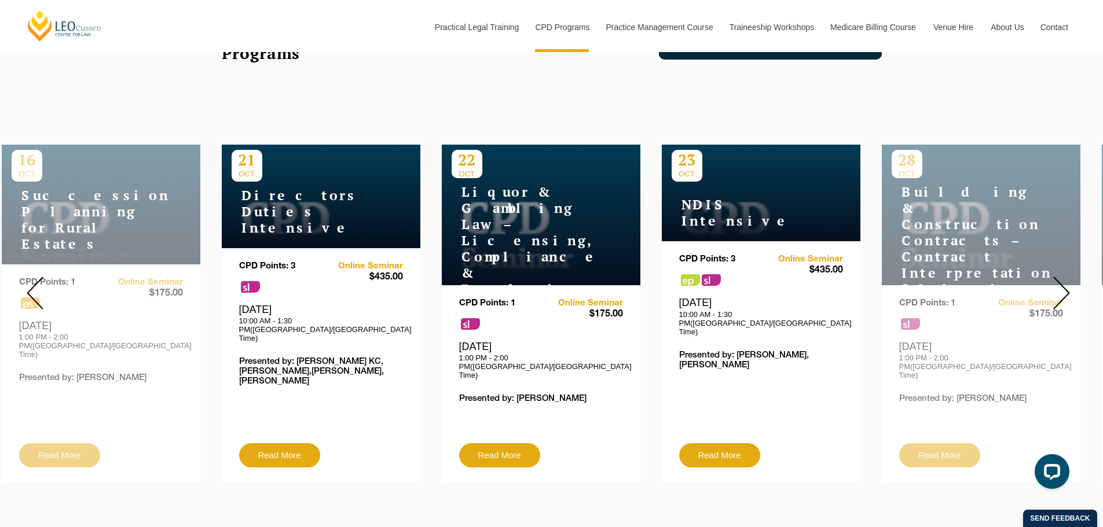
click at [1067, 281] on img at bounding box center [1061, 293] width 17 height 33
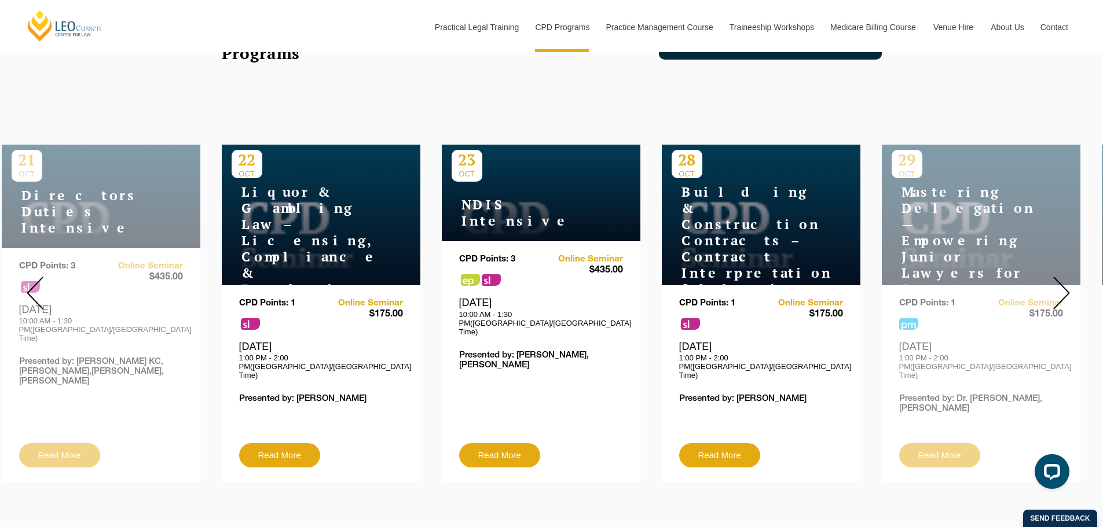
click at [1067, 281] on img at bounding box center [1061, 293] width 17 height 33
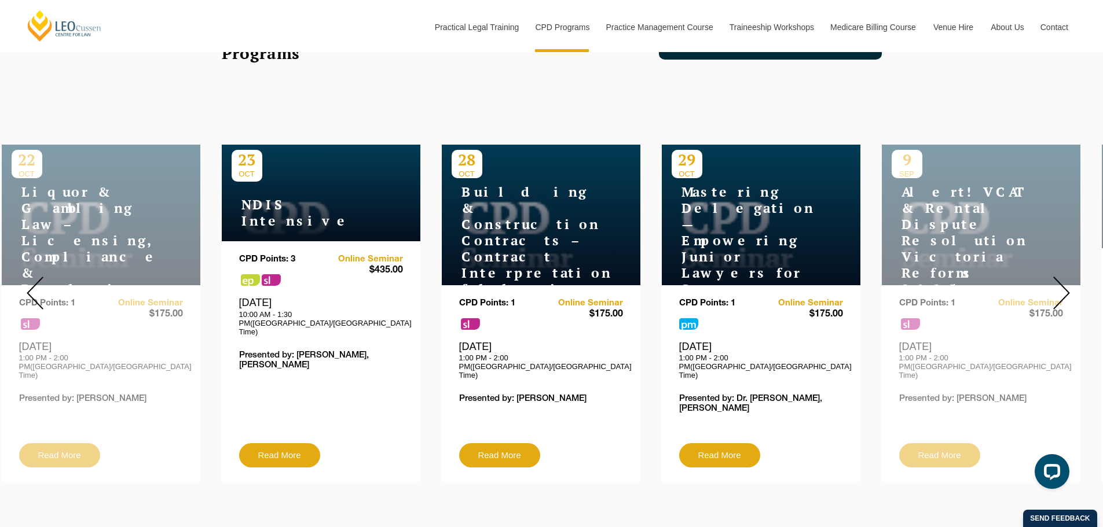
click at [1071, 281] on div at bounding box center [1061, 293] width 83 height 395
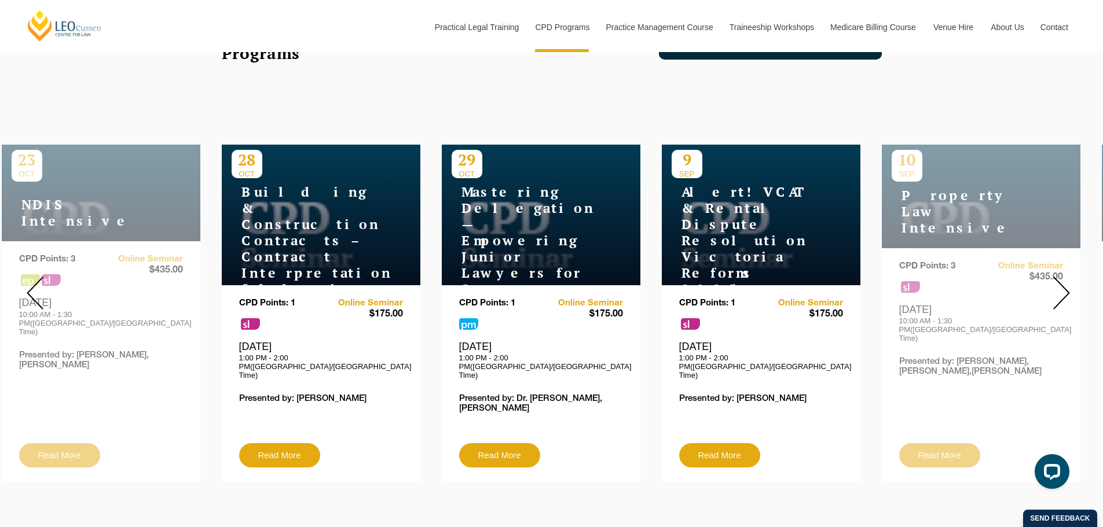
click at [1071, 281] on div at bounding box center [1061, 293] width 83 height 395
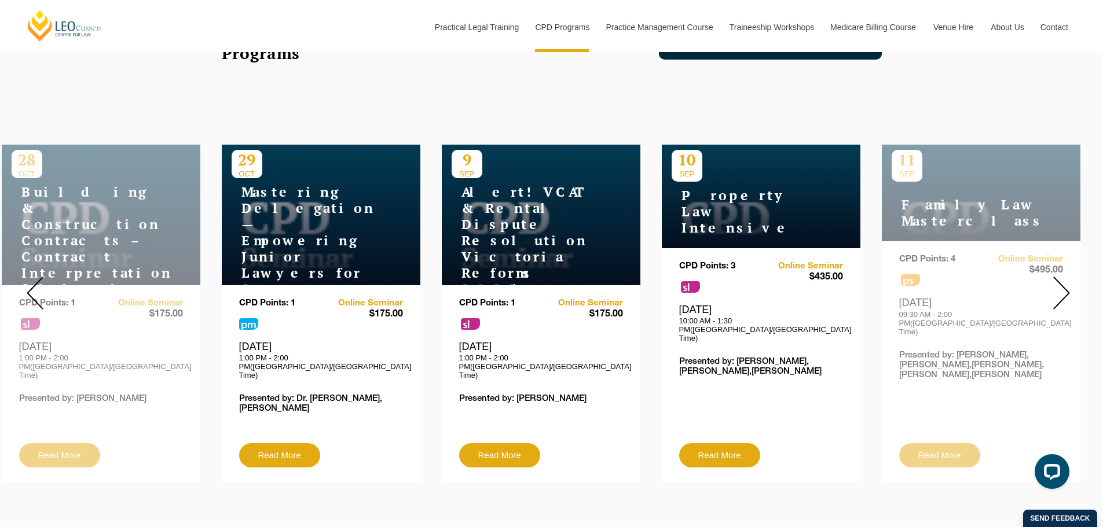
click at [1071, 281] on div at bounding box center [1061, 293] width 83 height 395
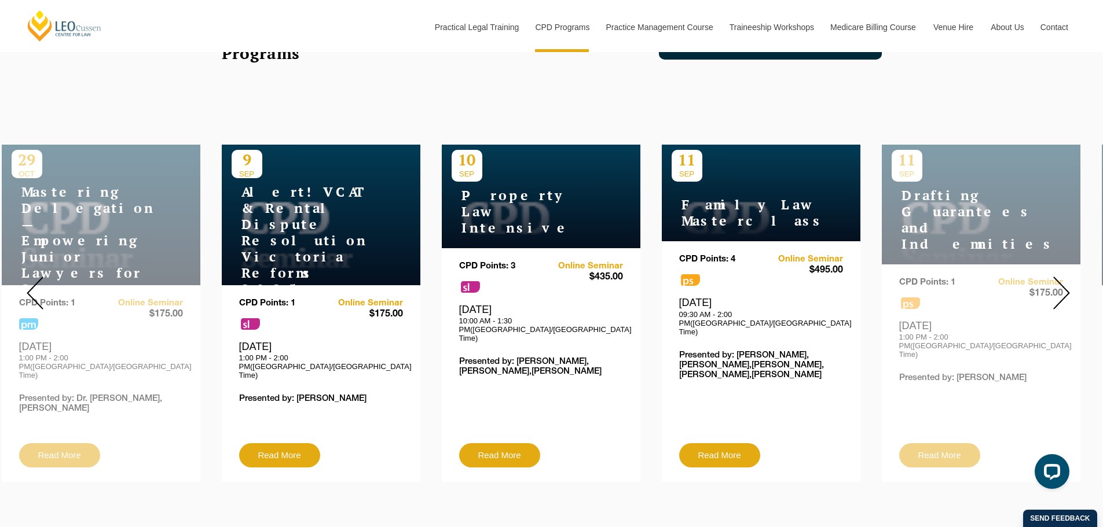
click at [1071, 281] on div at bounding box center [1061, 293] width 83 height 395
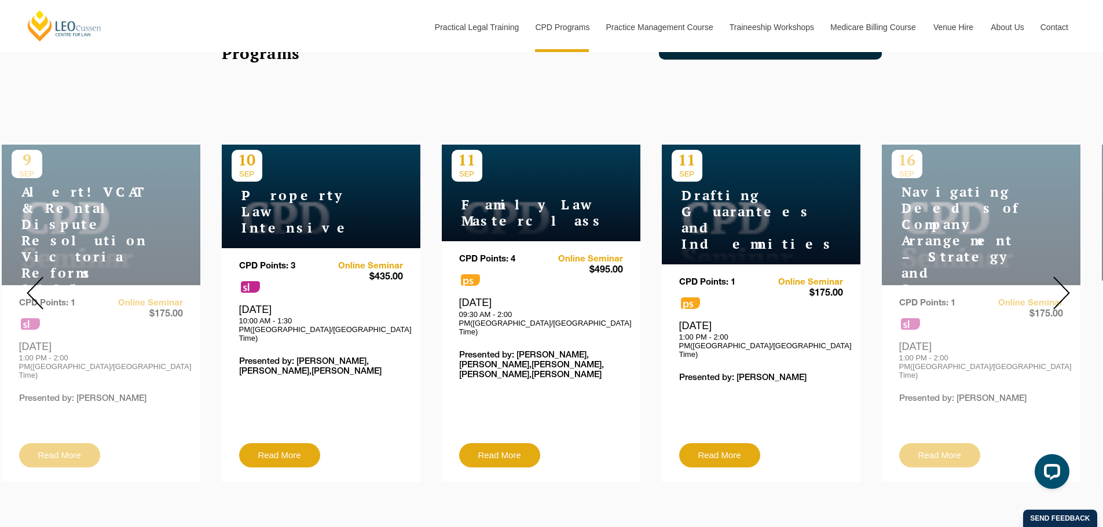
click at [1071, 281] on div at bounding box center [1061, 293] width 83 height 395
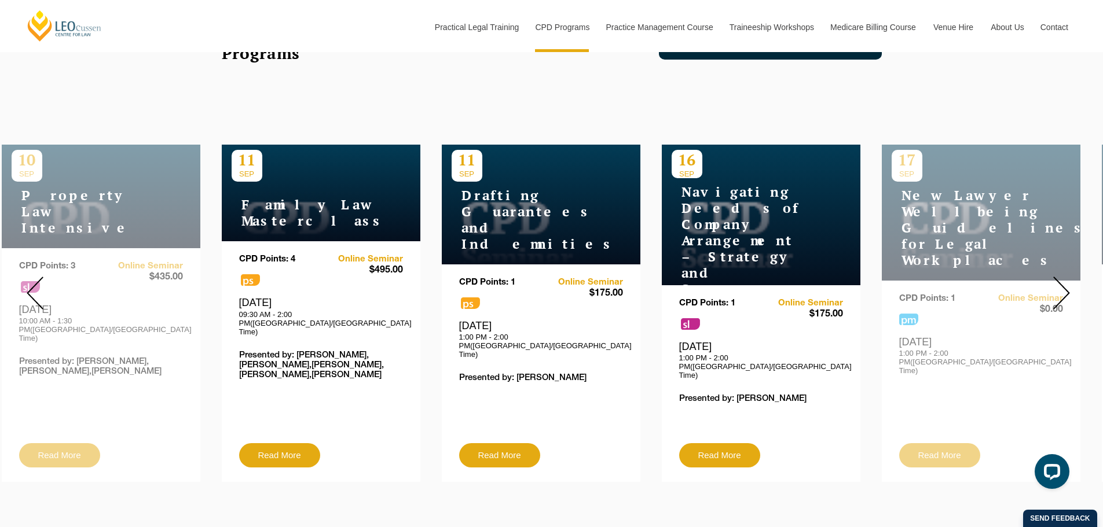
click at [1071, 281] on div at bounding box center [1061, 293] width 83 height 395
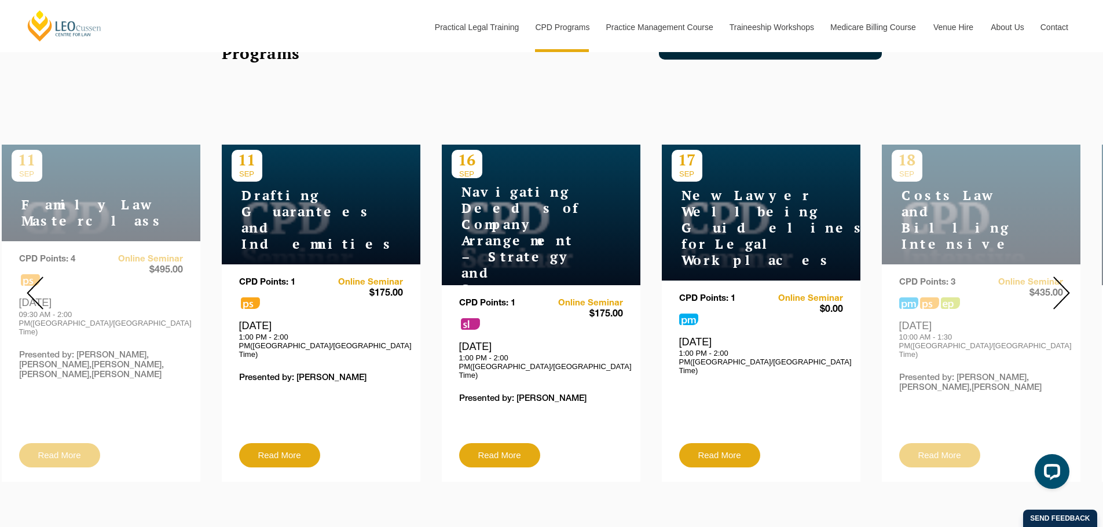
click at [1071, 281] on div at bounding box center [1061, 293] width 83 height 395
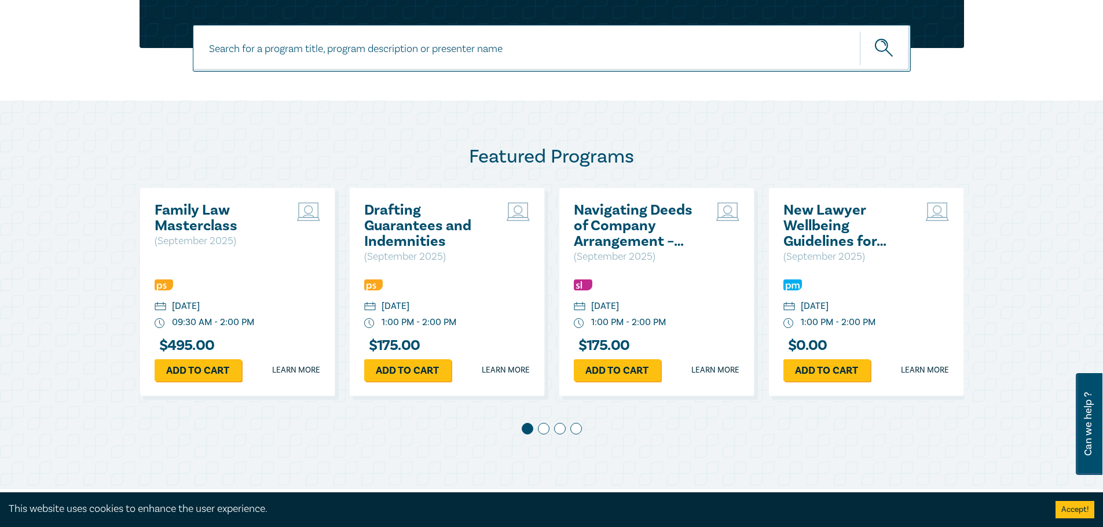
scroll to position [579, 0]
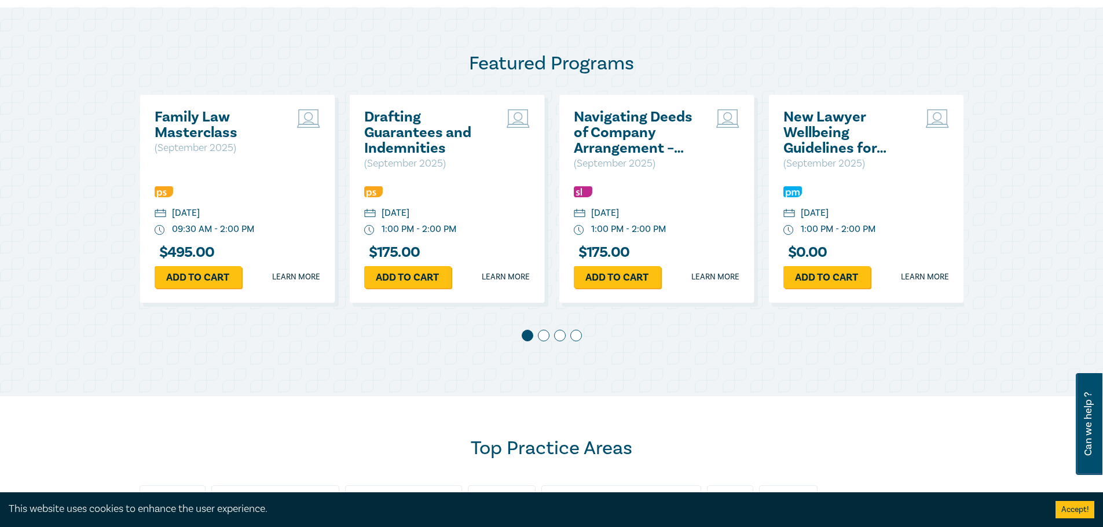
click at [809, 116] on h2 "New Lawyer Wellbeing Guidelines for Legal Workplaces" at bounding box center [845, 132] width 124 height 47
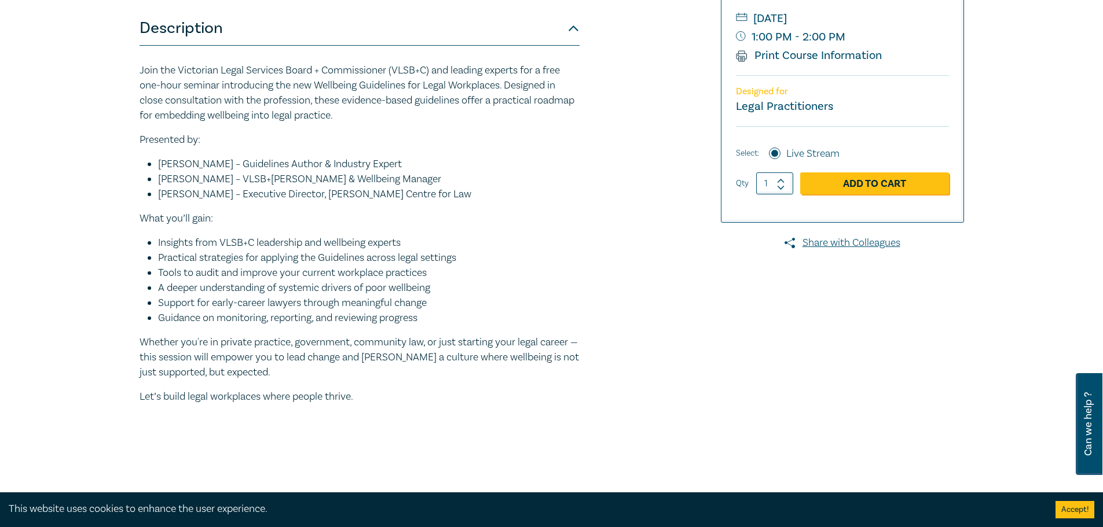
scroll to position [386, 0]
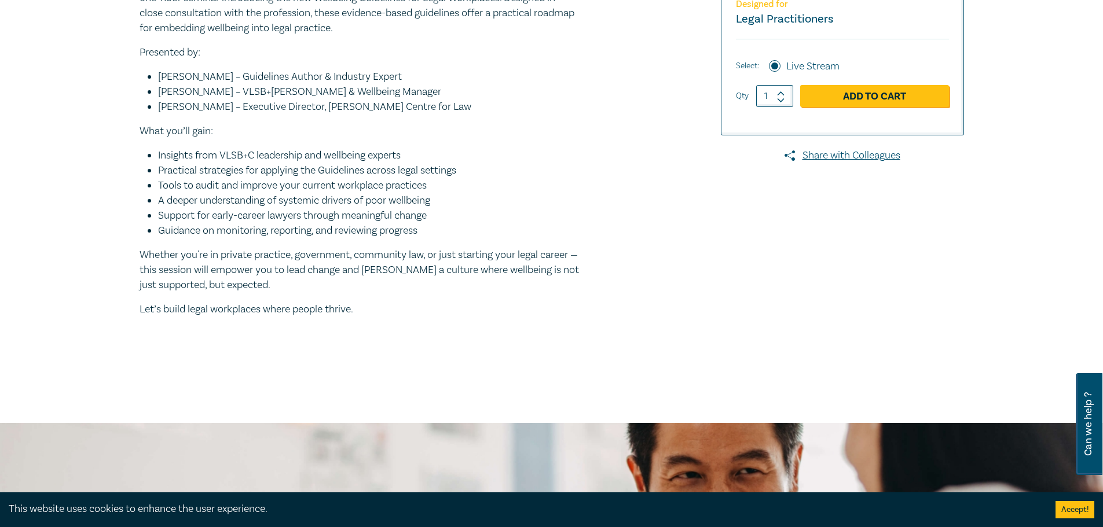
click at [523, 261] on p "Whether you're in private practice, government, community law, or just starting…" at bounding box center [360, 270] width 440 height 45
click at [514, 261] on p "Whether you're in private practice, government, community law, or just starting…" at bounding box center [360, 270] width 440 height 45
click at [354, 258] on p "Whether you're in private practice, government, community law, or just starting…" at bounding box center [360, 270] width 440 height 45
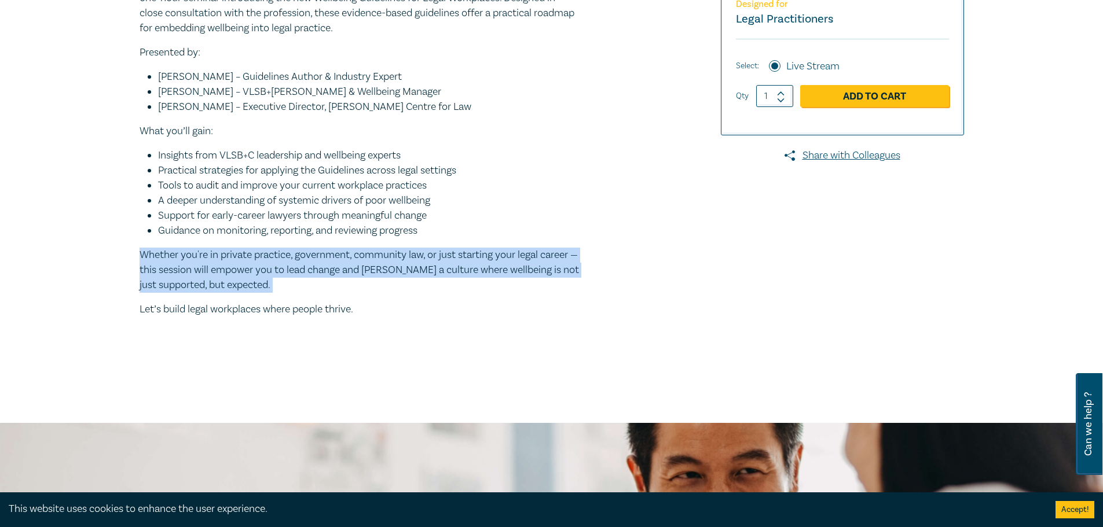
click at [354, 258] on p "Whether you're in private practice, government, community law, or just starting…" at bounding box center [360, 270] width 440 height 45
click at [500, 267] on p "Whether you're in private practice, government, community law, or just starting…" at bounding box center [360, 270] width 440 height 45
click at [573, 258] on p "Whether you're in private practice, government, community law, or just starting…" at bounding box center [360, 270] width 440 height 45
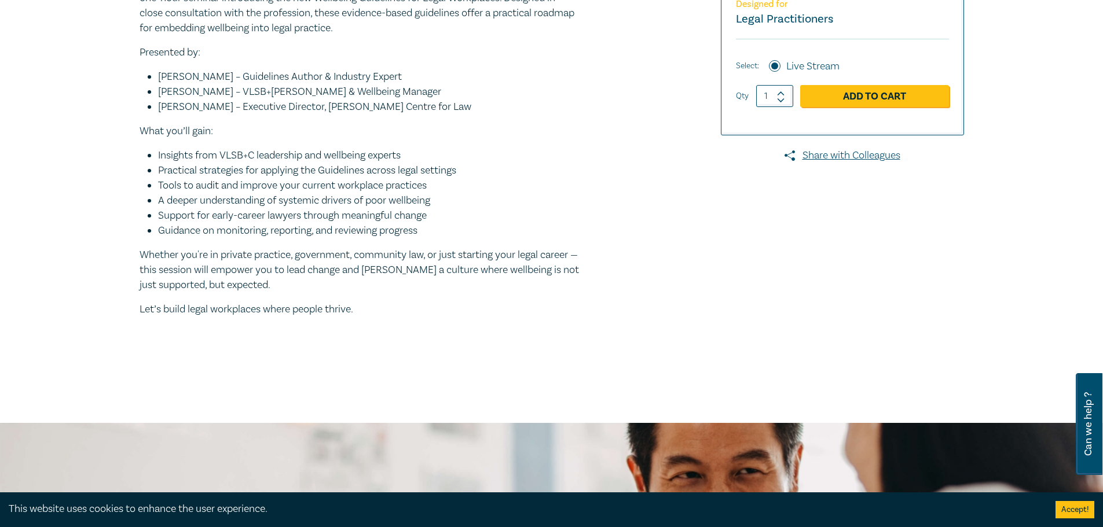
click at [511, 247] on div "Join the Victorian Legal Services Board + Commissioner (VLSB+C) and leading exp…" at bounding box center [360, 159] width 440 height 366
click at [509, 247] on div "Join the Victorian Legal Services Board + Commissioner (VLSB+C) and leading exp…" at bounding box center [360, 159] width 440 height 366
click at [603, 266] on div "New Lawyer Wellbeing Guidelines for Legal Workplaces S25316 CPD Seminar (1 Hour…" at bounding box center [412, 67] width 559 height 603
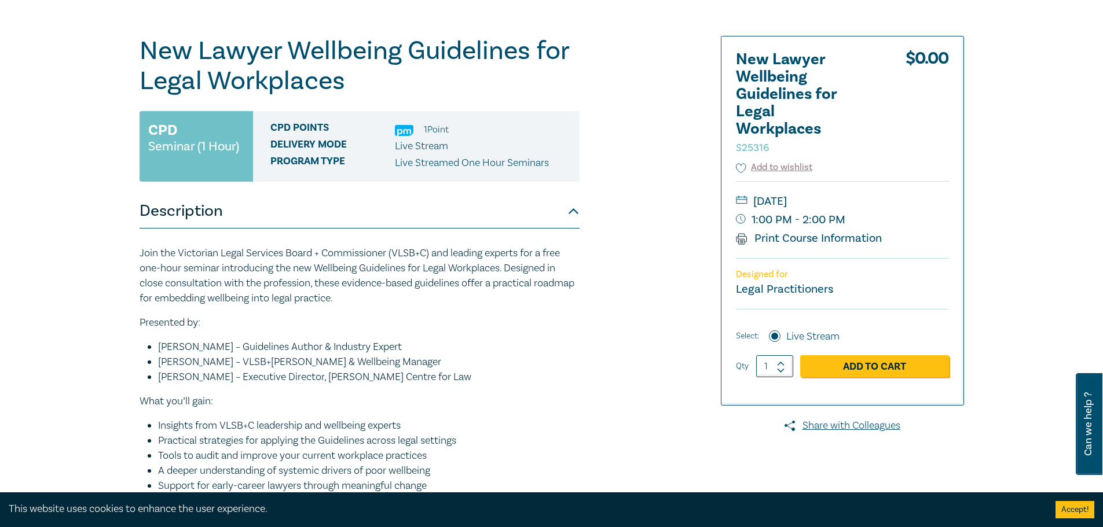
scroll to position [0, 0]
